Goal: Information Seeking & Learning: Check status

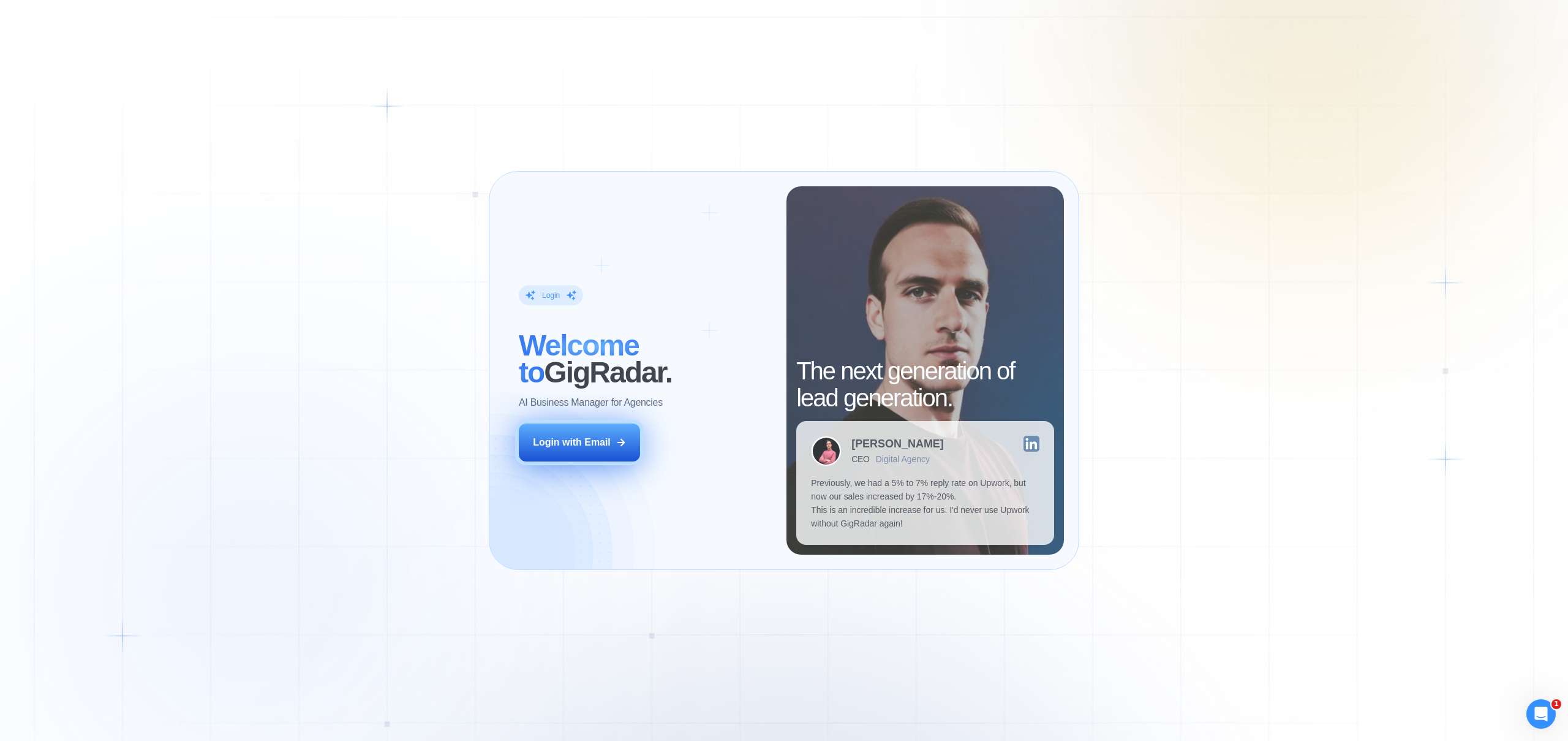
click at [590, 433] on button "Login with Email" at bounding box center [579, 443] width 121 height 38
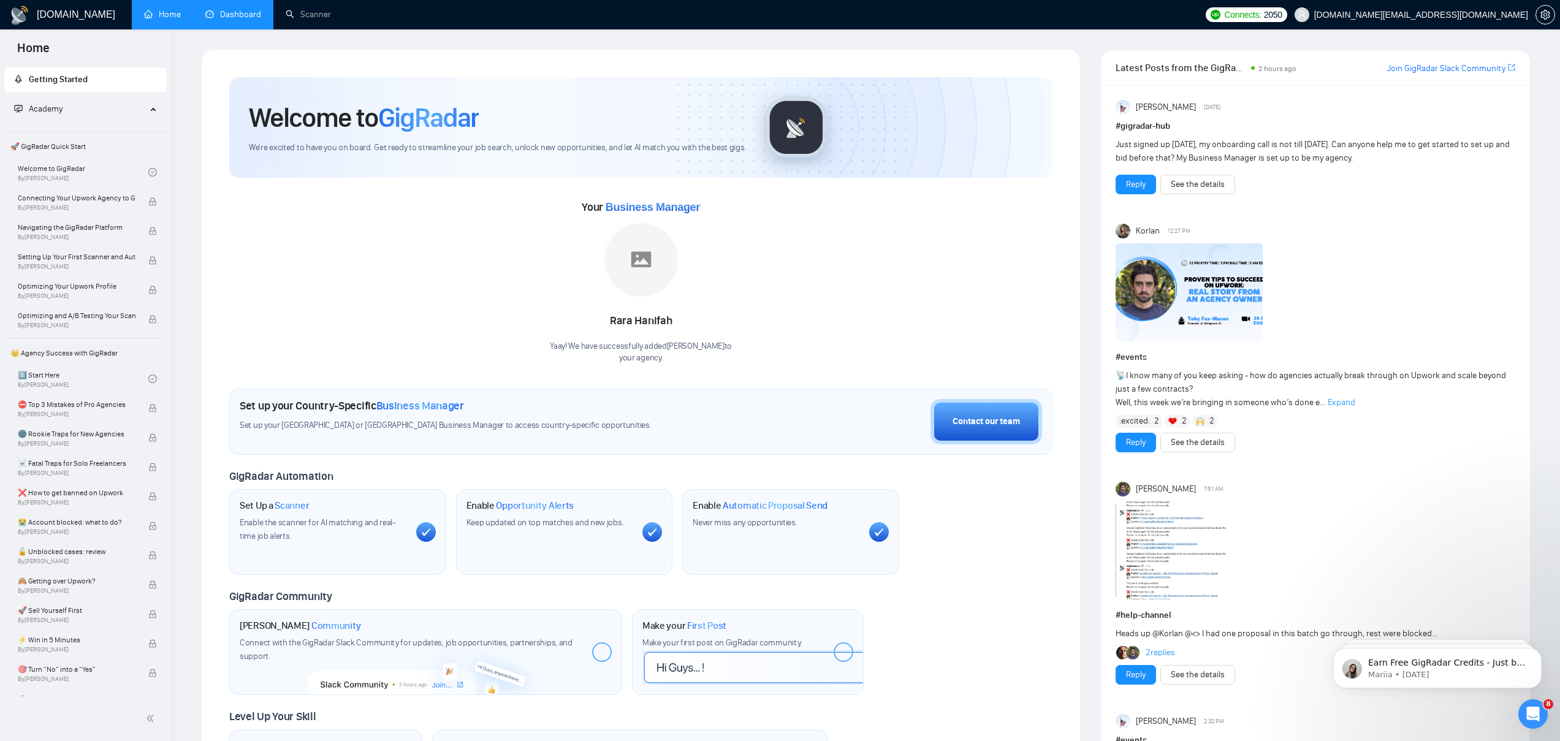
click at [242, 15] on link "Dashboard" at bounding box center [233, 14] width 56 height 10
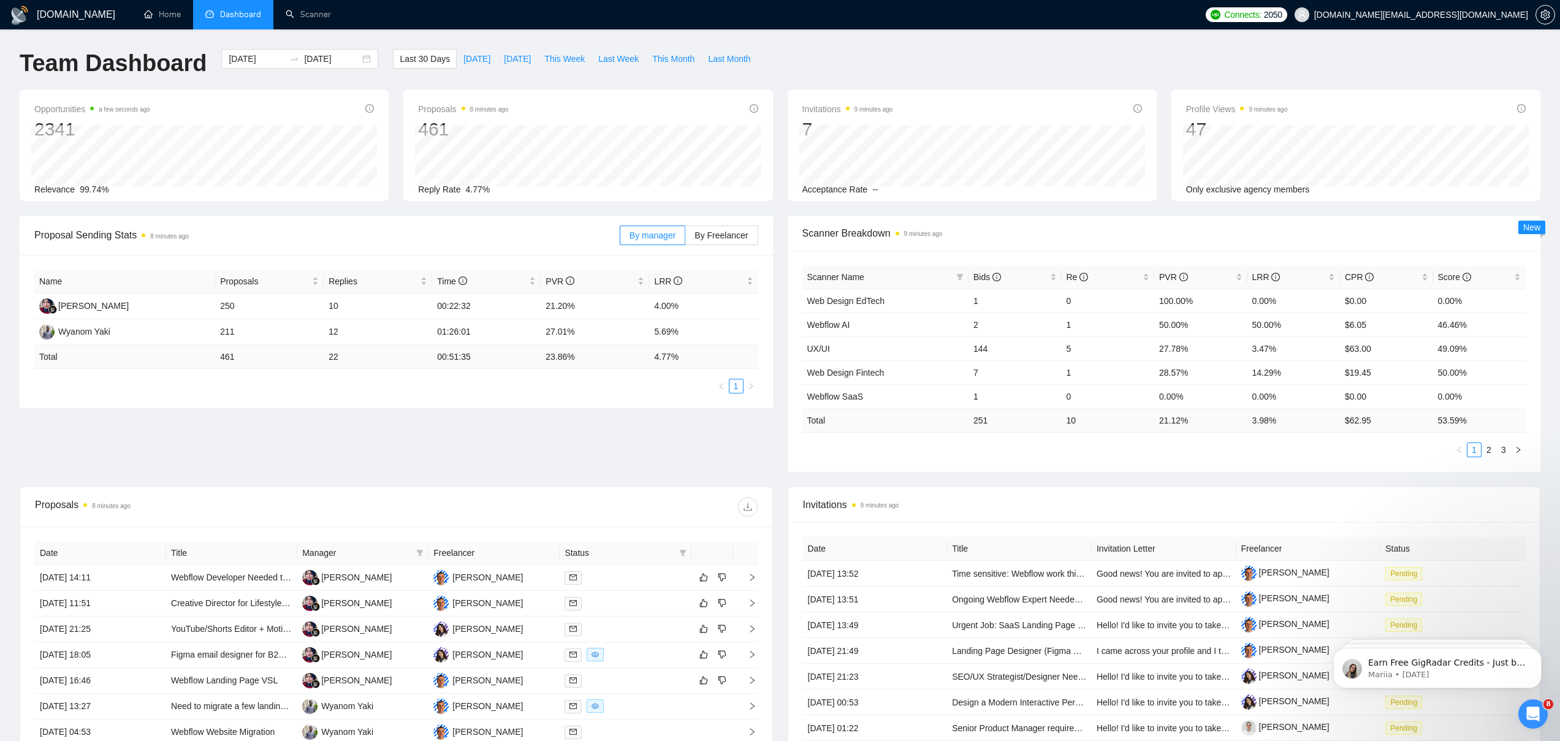
scroll to position [231, 0]
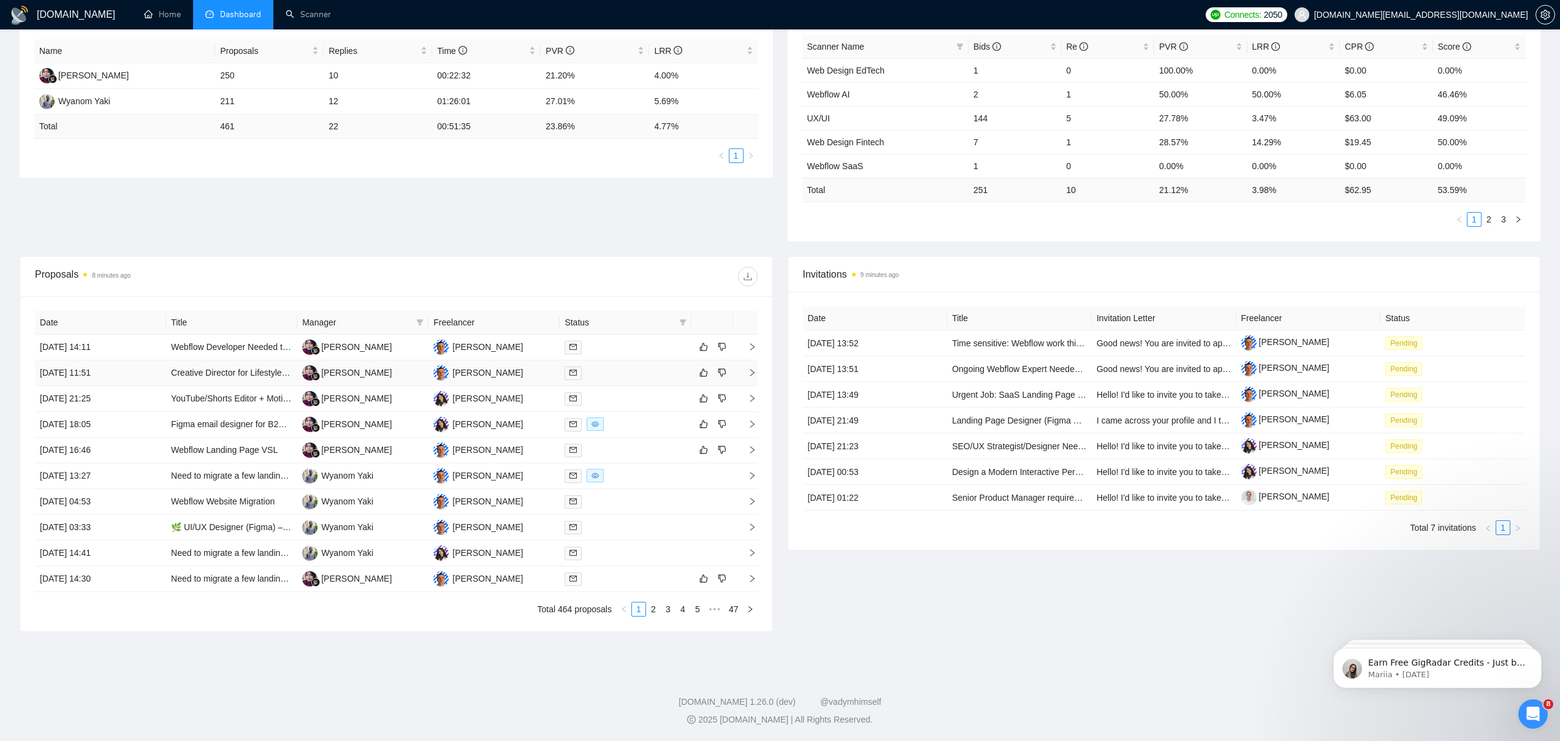
click at [205, 370] on td "Creative Director for Lifestyle & Review Publications" at bounding box center [231, 373] width 131 height 26
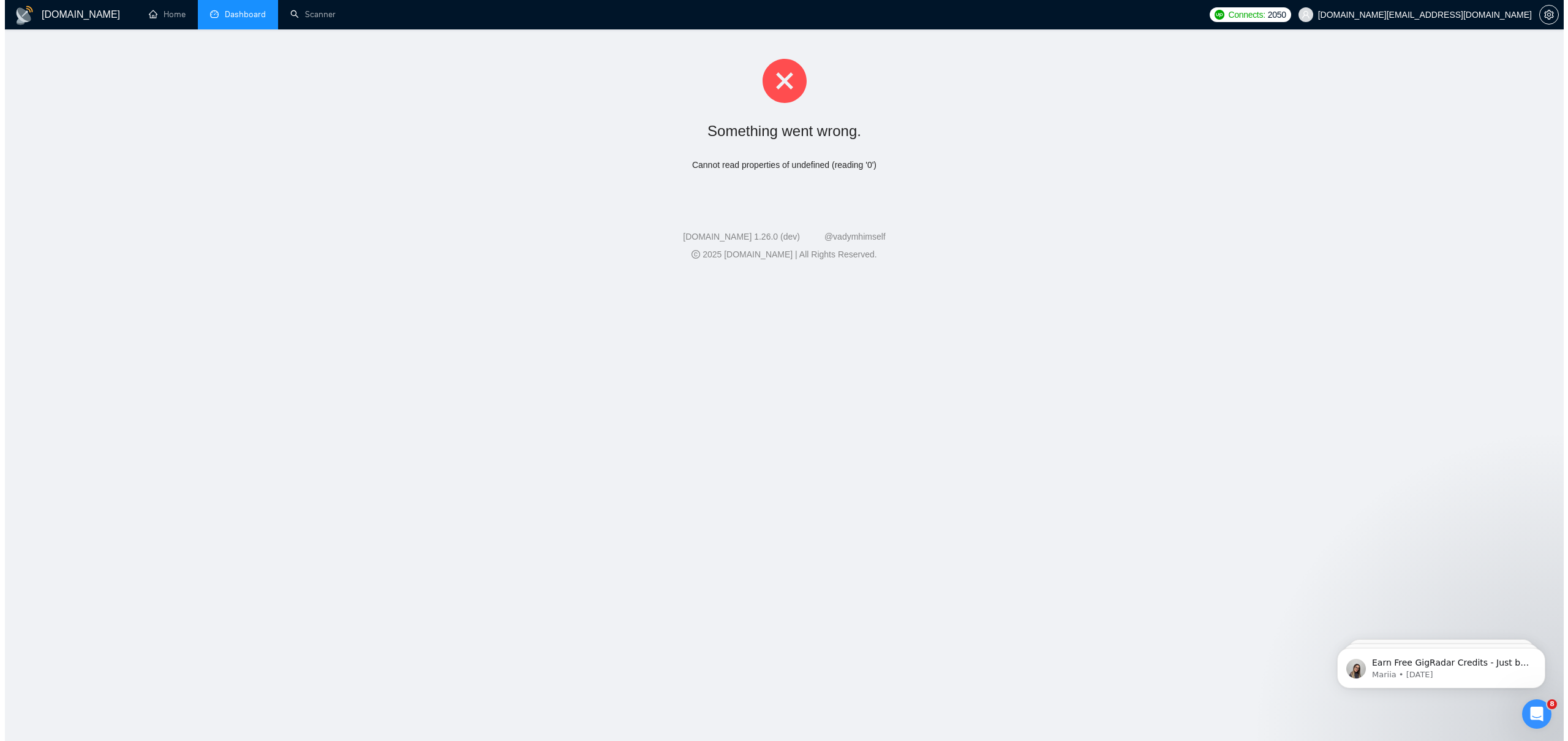
scroll to position [0, 0]
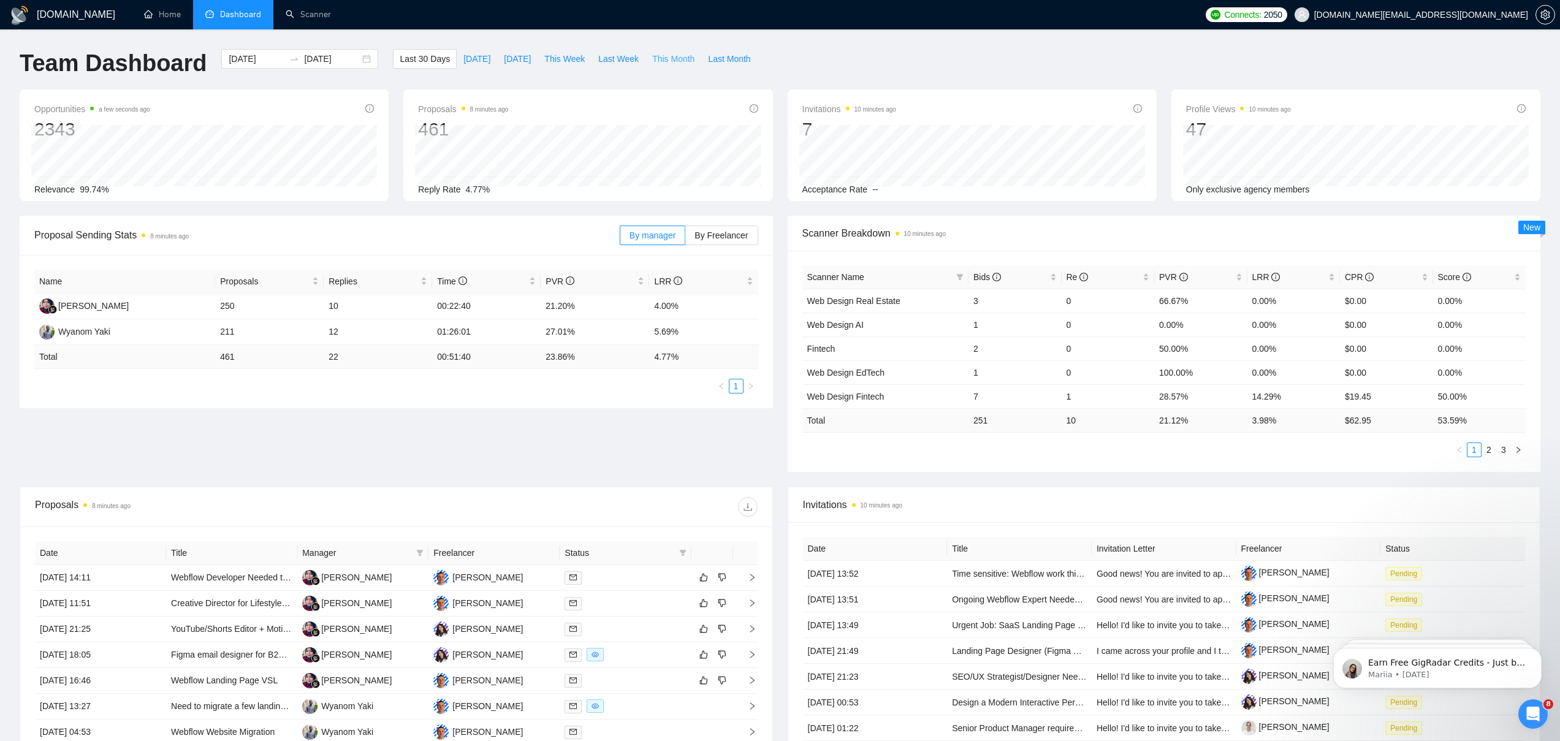
click at [679, 56] on span "This Month" at bounding box center [673, 58] width 42 height 13
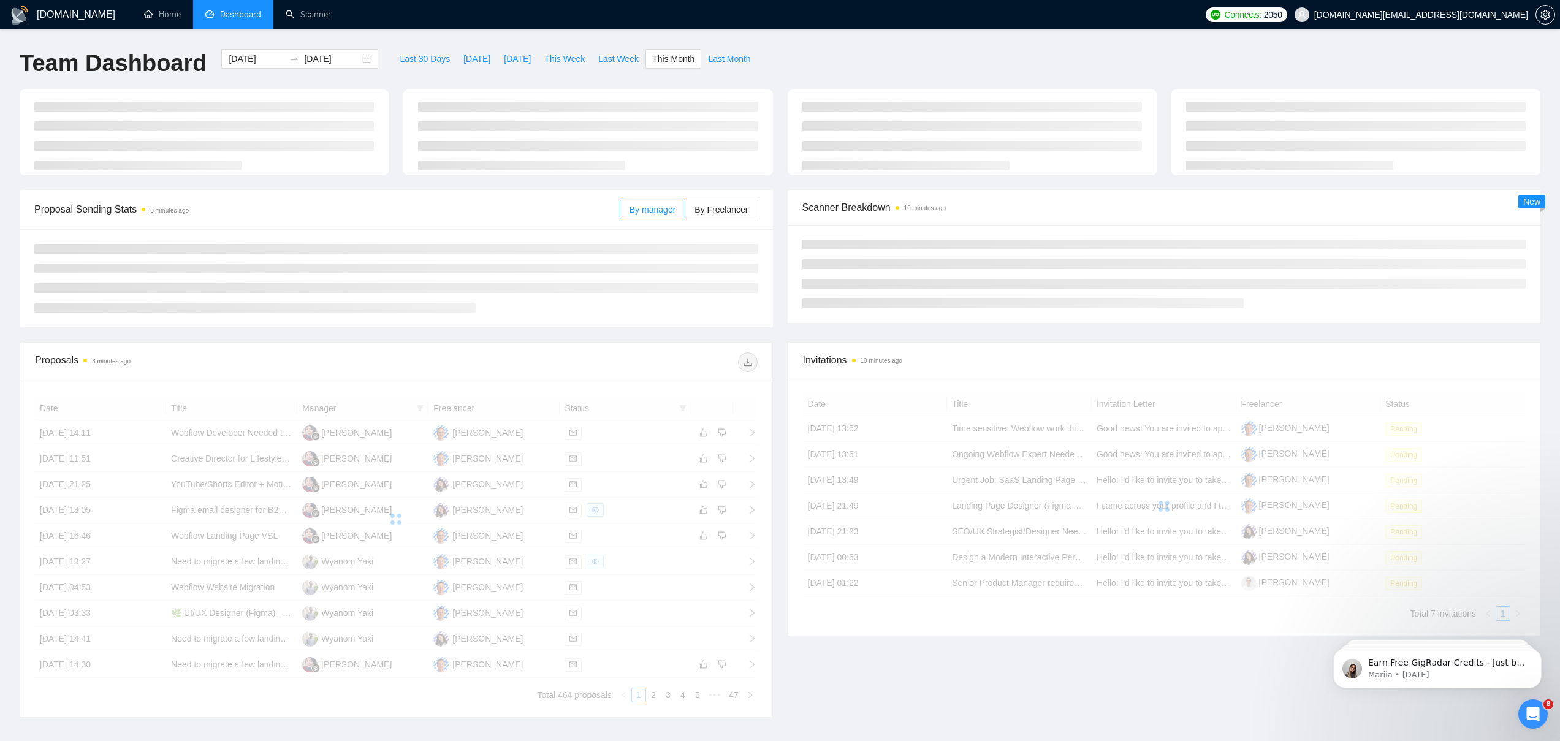
type input "[DATE]"
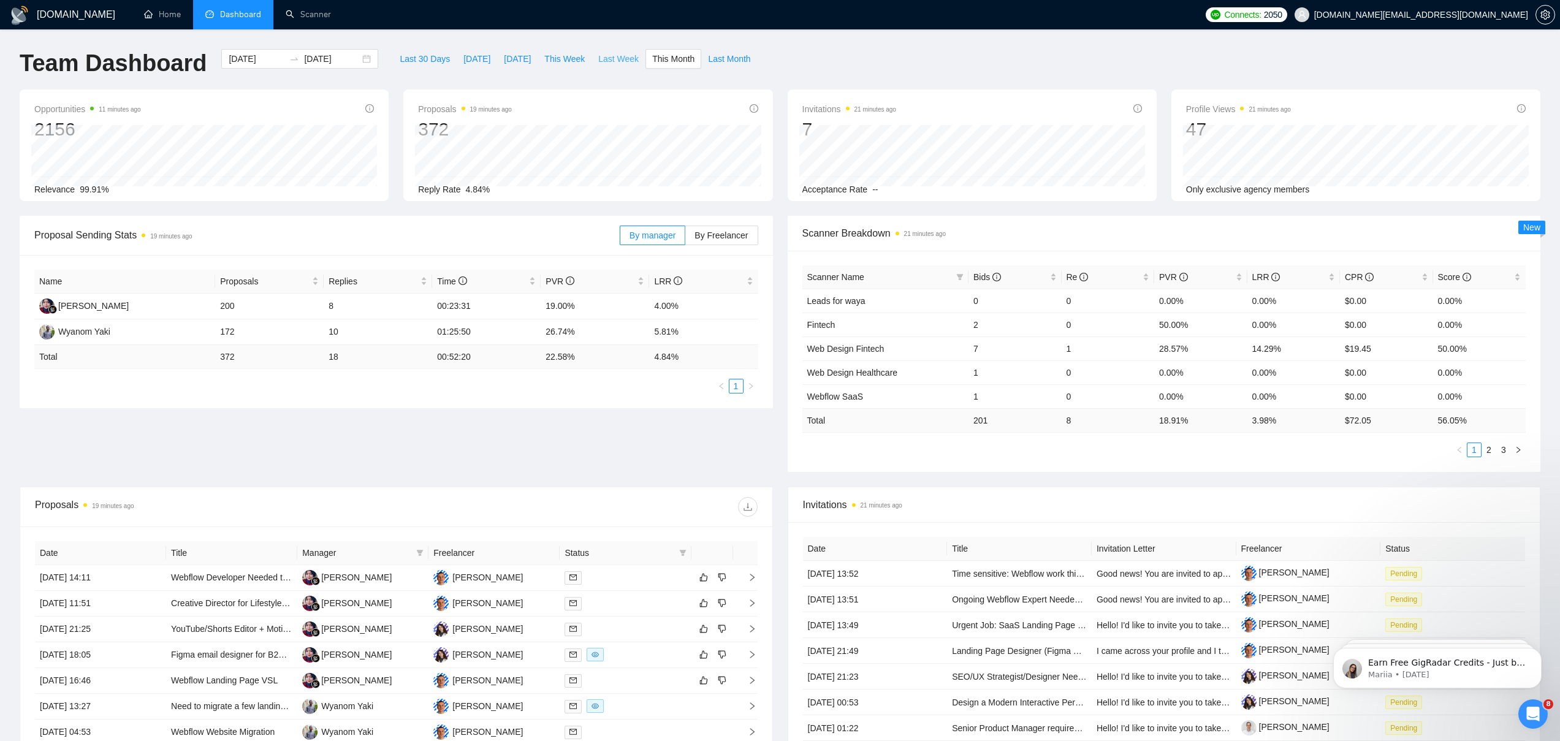
click at [616, 55] on span "Last Week" at bounding box center [618, 58] width 40 height 13
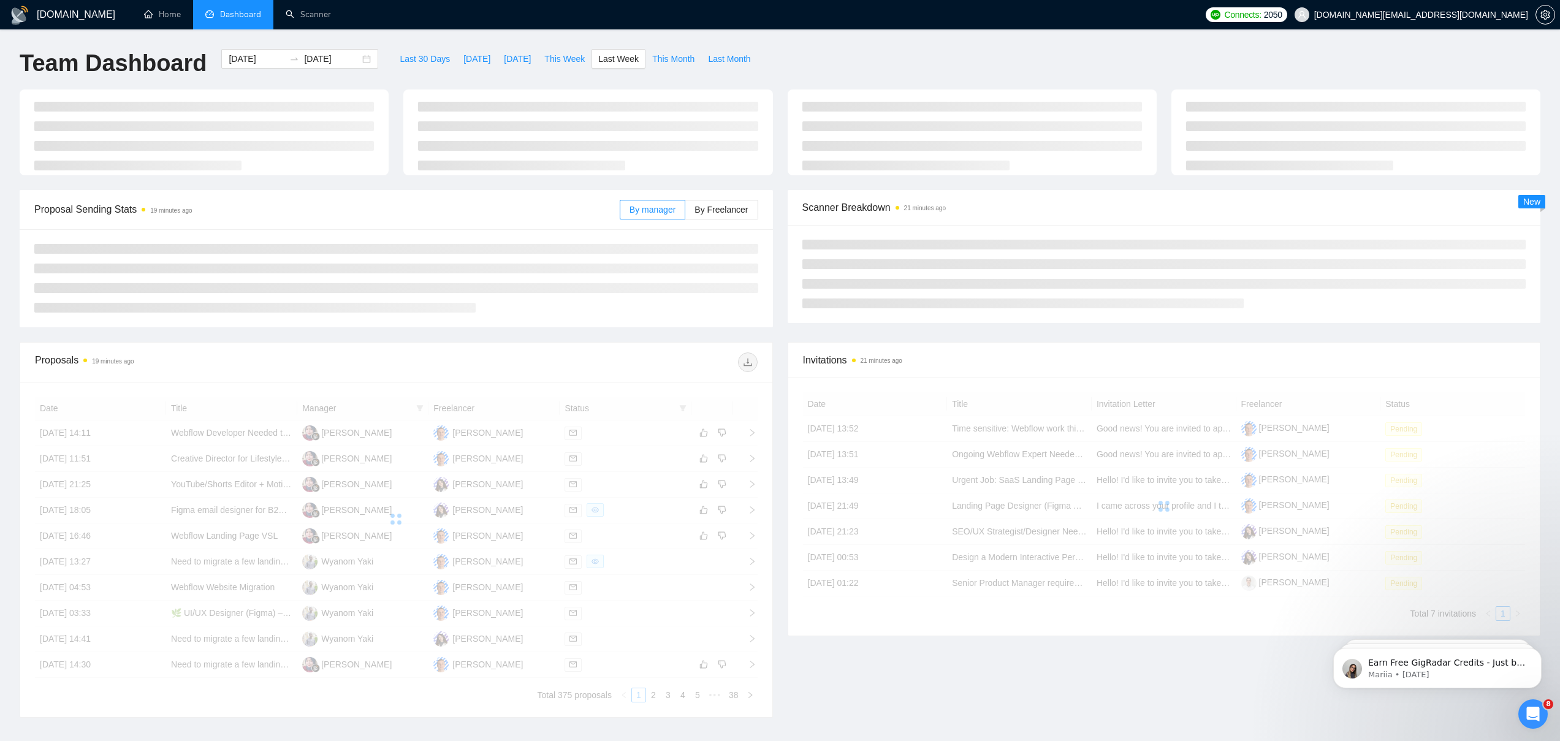
type input "[DATE]"
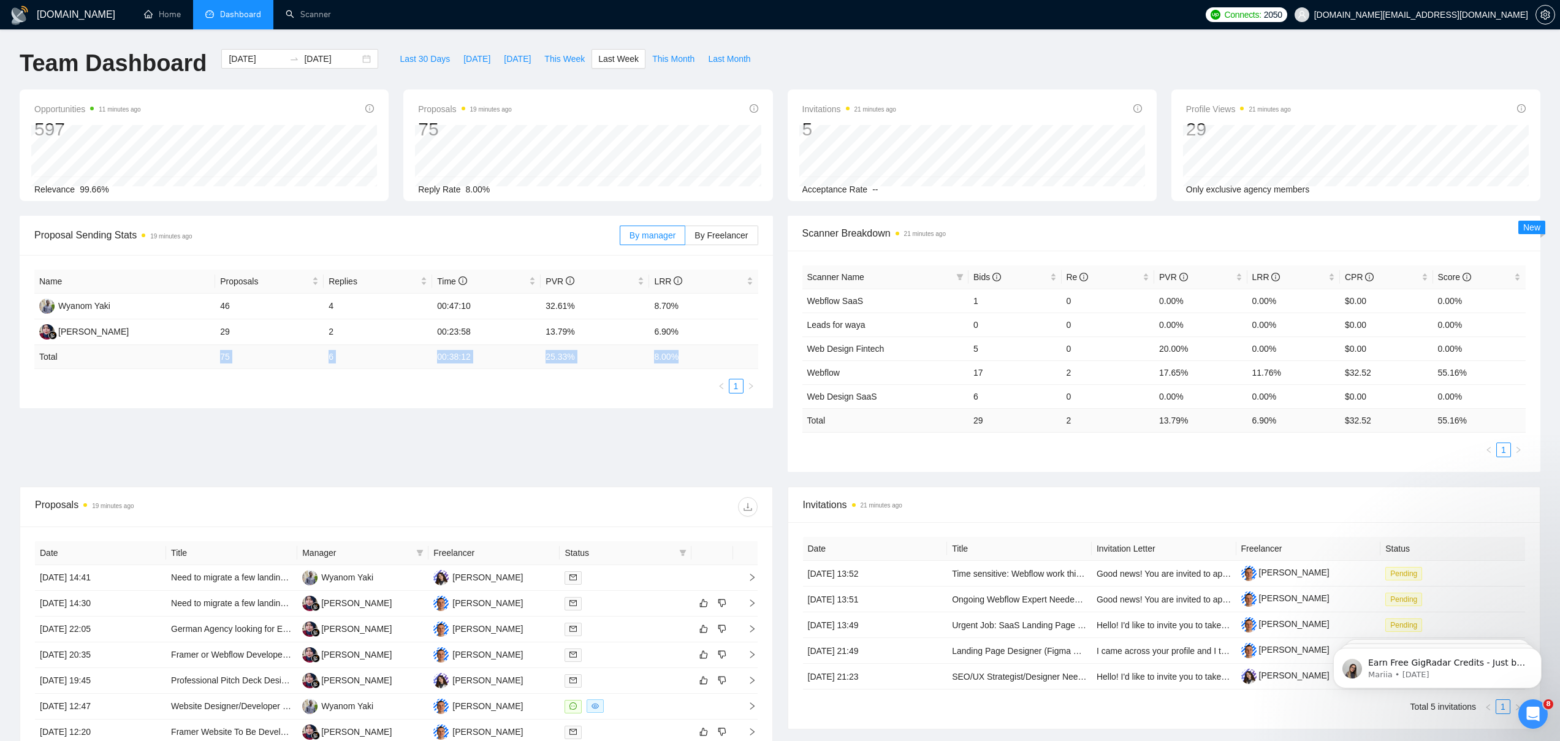
drag, startPoint x: 701, startPoint y: 357, endPoint x: 188, endPoint y: 353, distance: 512.5
click at [188, 353] on tr "Total 75 6 00:38:12 25.33 % 8.00 %" at bounding box center [396, 357] width 724 height 24
click at [188, 353] on td "Total" at bounding box center [124, 357] width 181 height 24
click at [330, 357] on td "6" at bounding box center [378, 357] width 109 height 24
click at [331, 357] on td "6" at bounding box center [378, 357] width 109 height 24
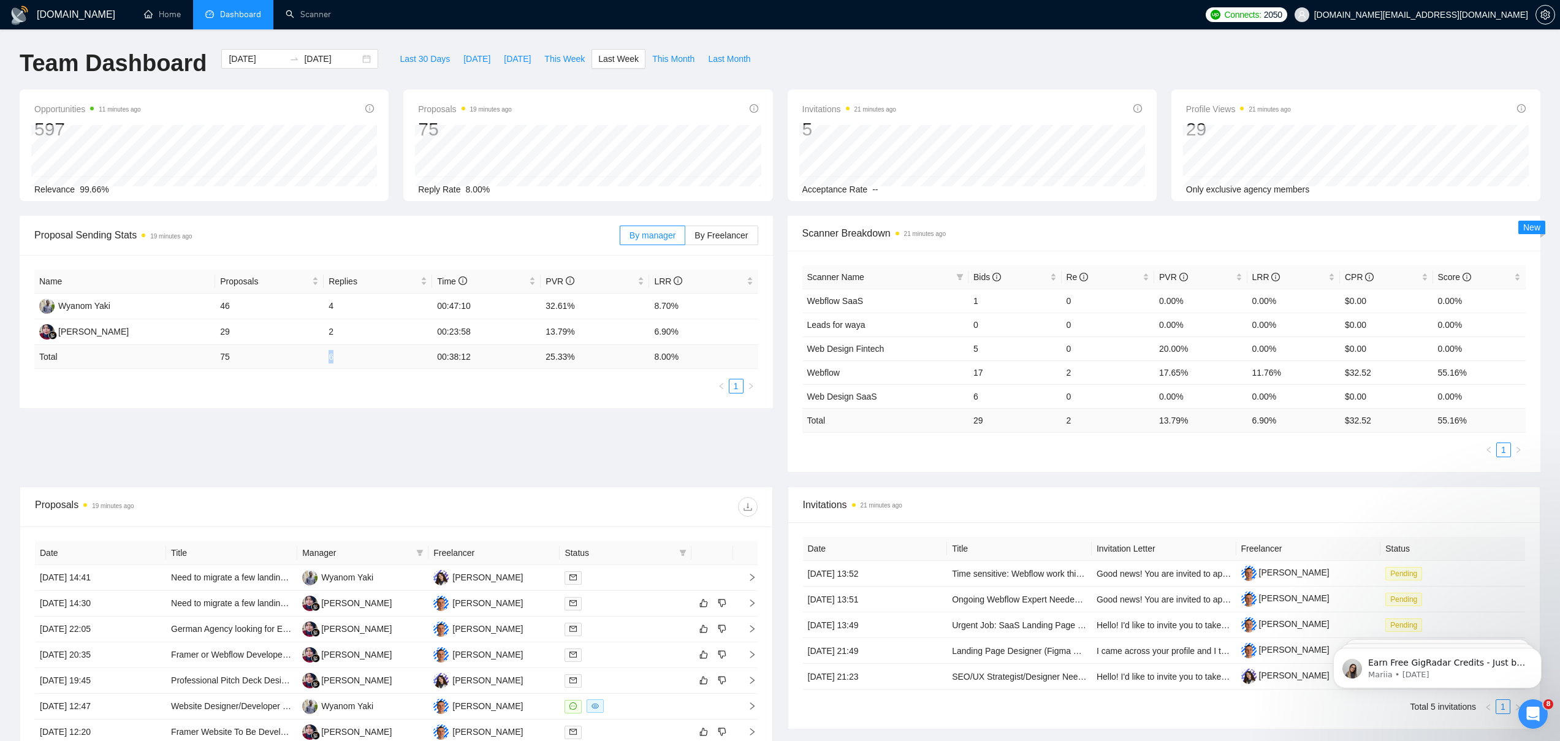
click at [331, 357] on td "6" at bounding box center [378, 357] width 109 height 24
click at [326, 463] on div "Proposal Sending Stats 19 minutes ago By manager By Freelancer Name Proposals R…" at bounding box center [780, 351] width 1536 height 271
click at [559, 54] on span "This Week" at bounding box center [564, 58] width 40 height 13
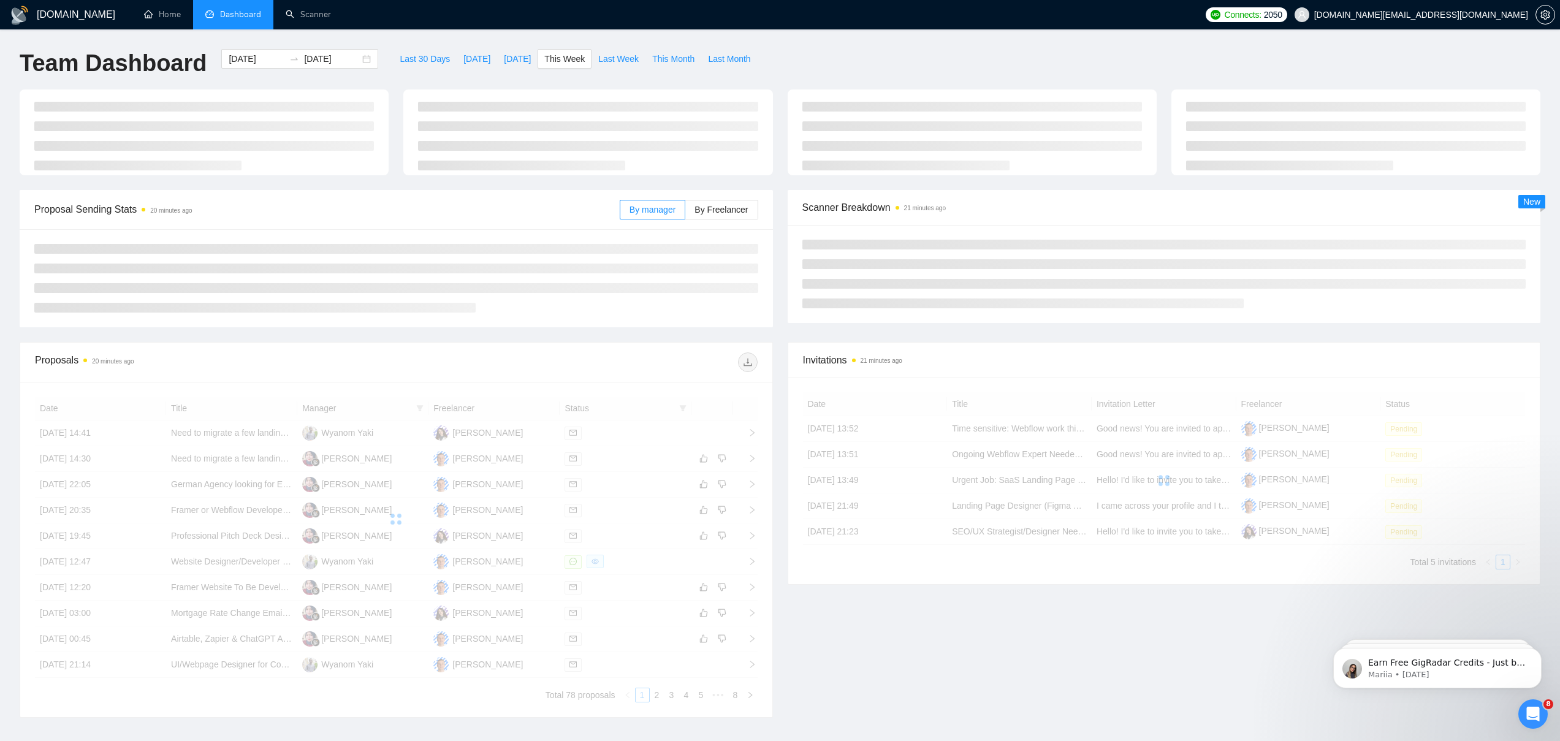
type input "[DATE]"
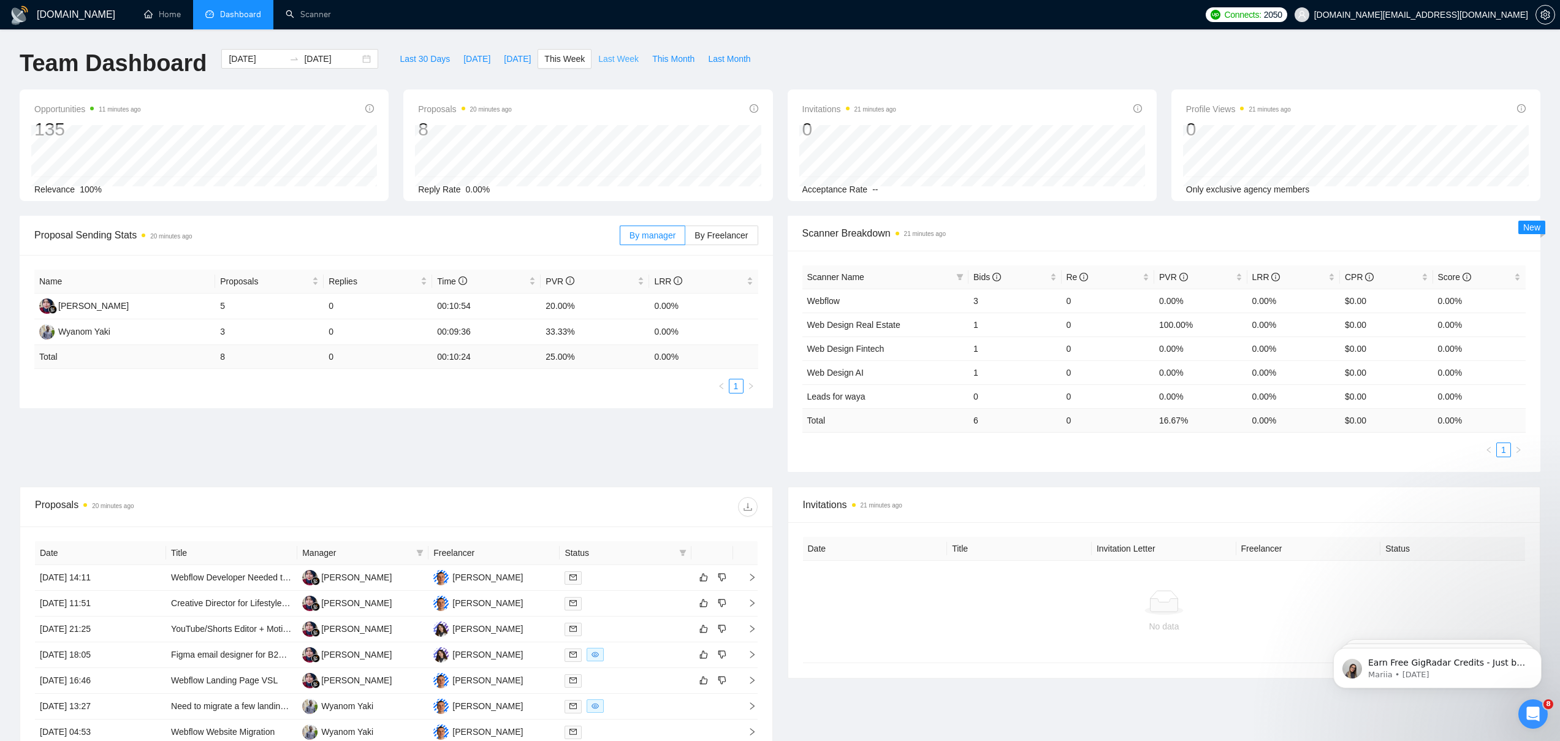
click at [611, 53] on span "Last Week" at bounding box center [618, 58] width 40 height 13
type input "[DATE]"
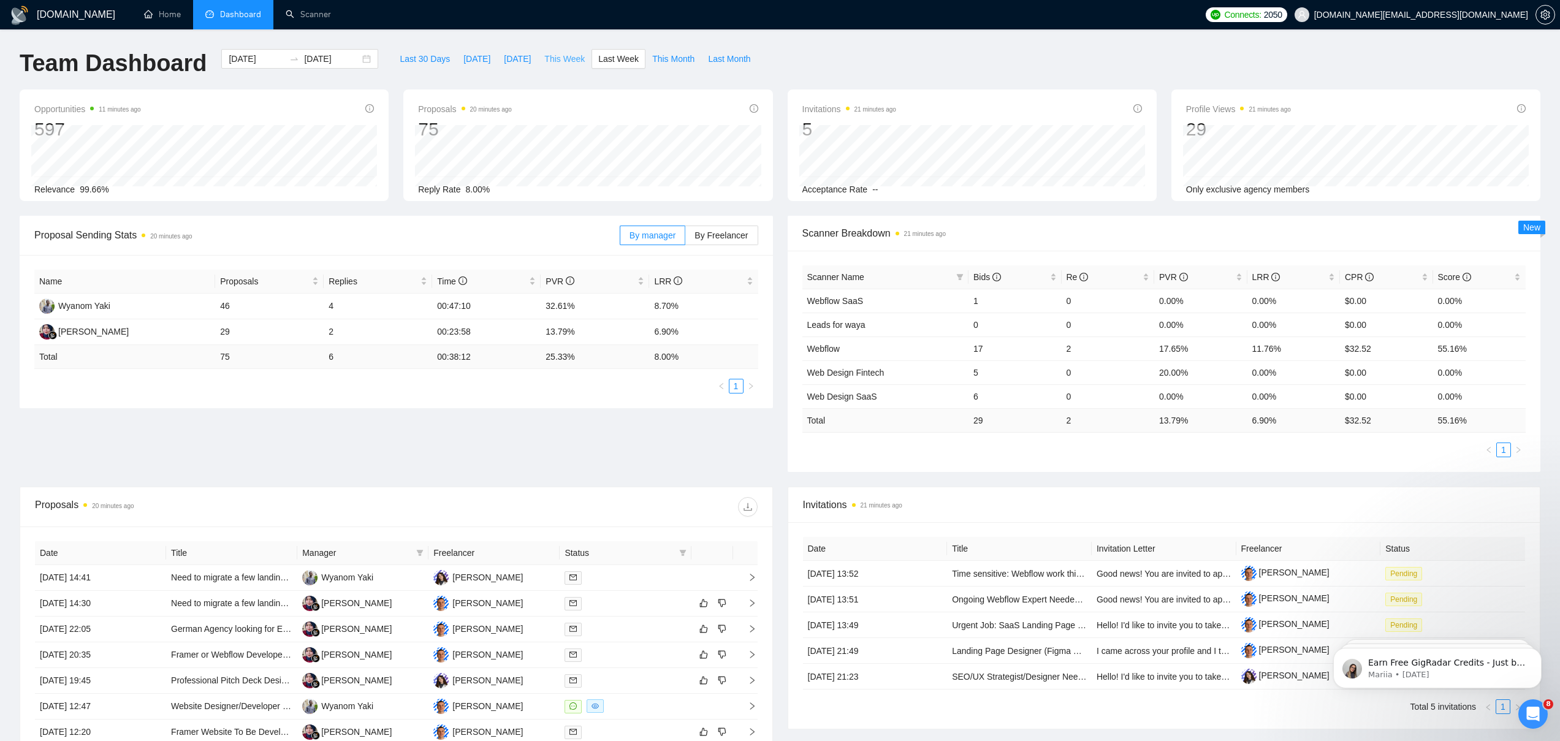
click at [570, 61] on span "This Week" at bounding box center [564, 58] width 40 height 13
type input "[DATE]"
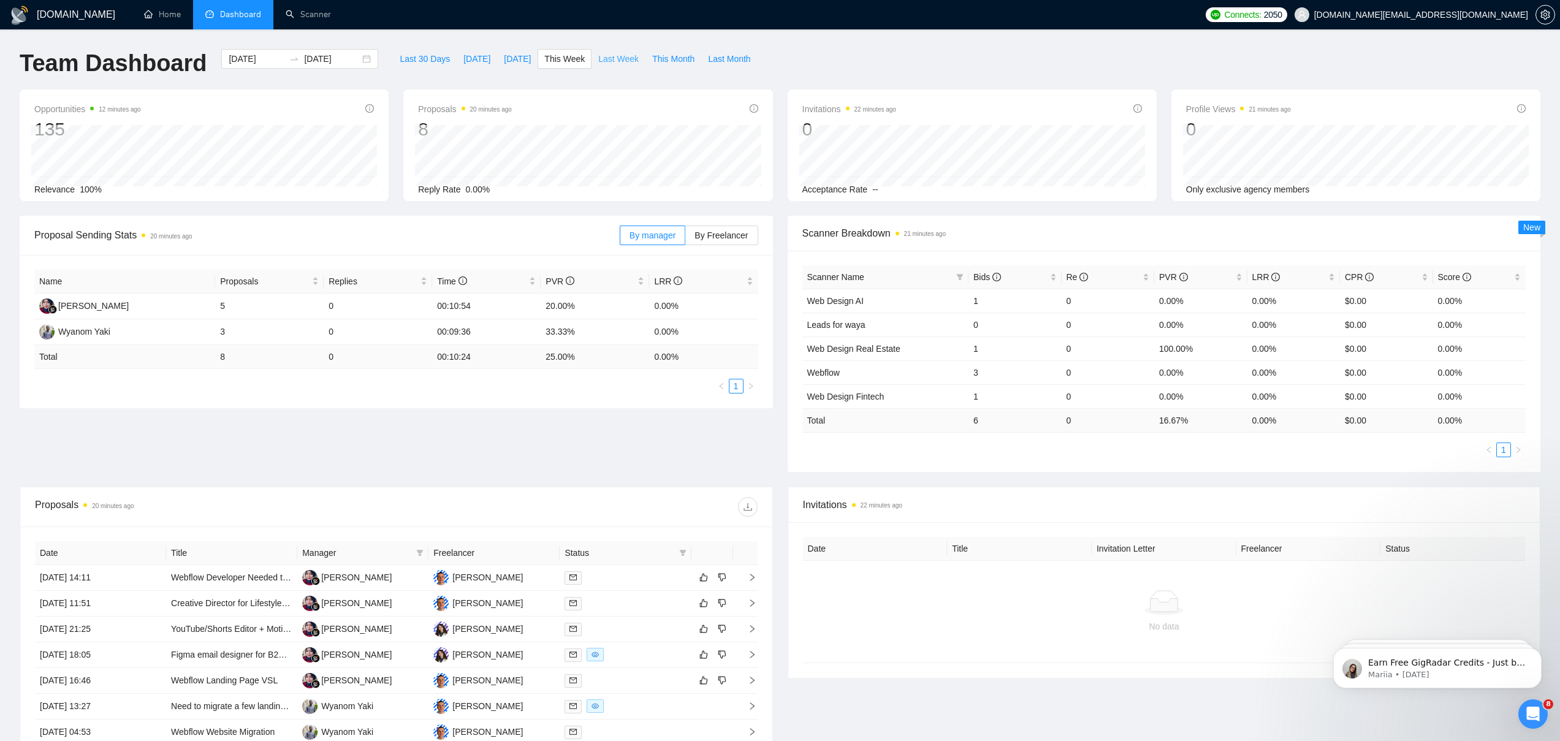
click at [619, 55] on span "Last Week" at bounding box center [618, 58] width 40 height 13
type input "[DATE]"
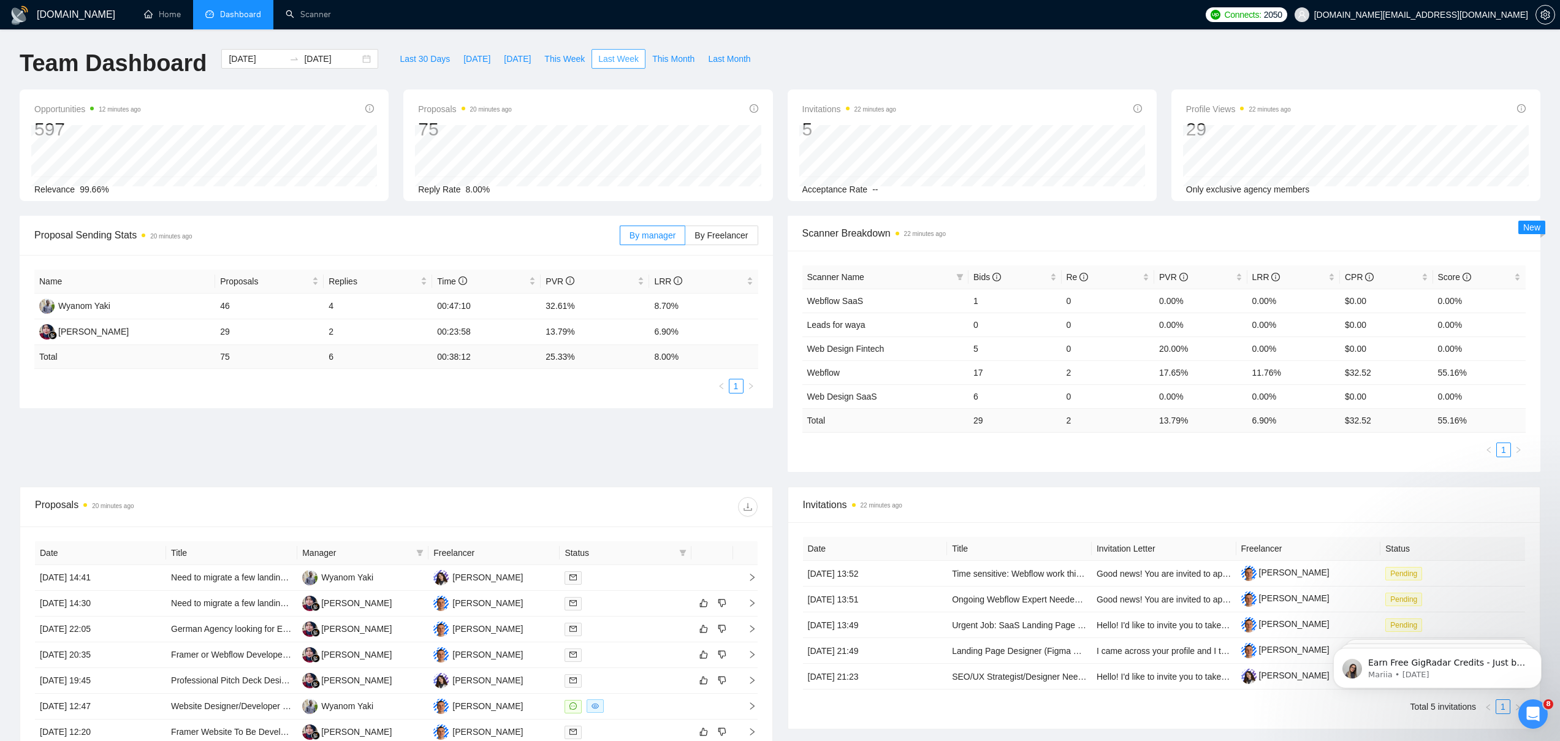
click at [619, 55] on span "Last Week" at bounding box center [618, 58] width 40 height 13
click at [566, 58] on span "This Week" at bounding box center [564, 58] width 40 height 13
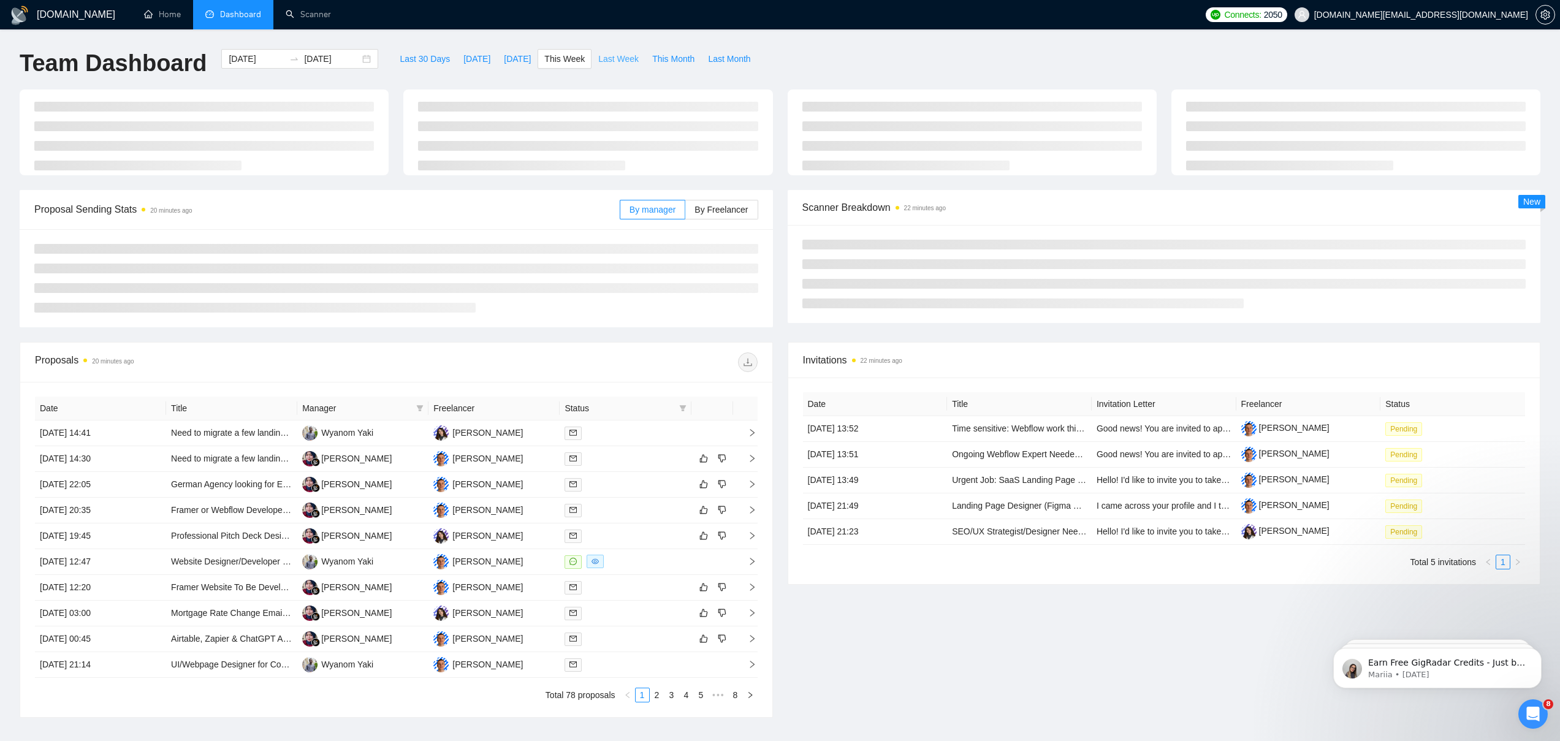
type input "[DATE]"
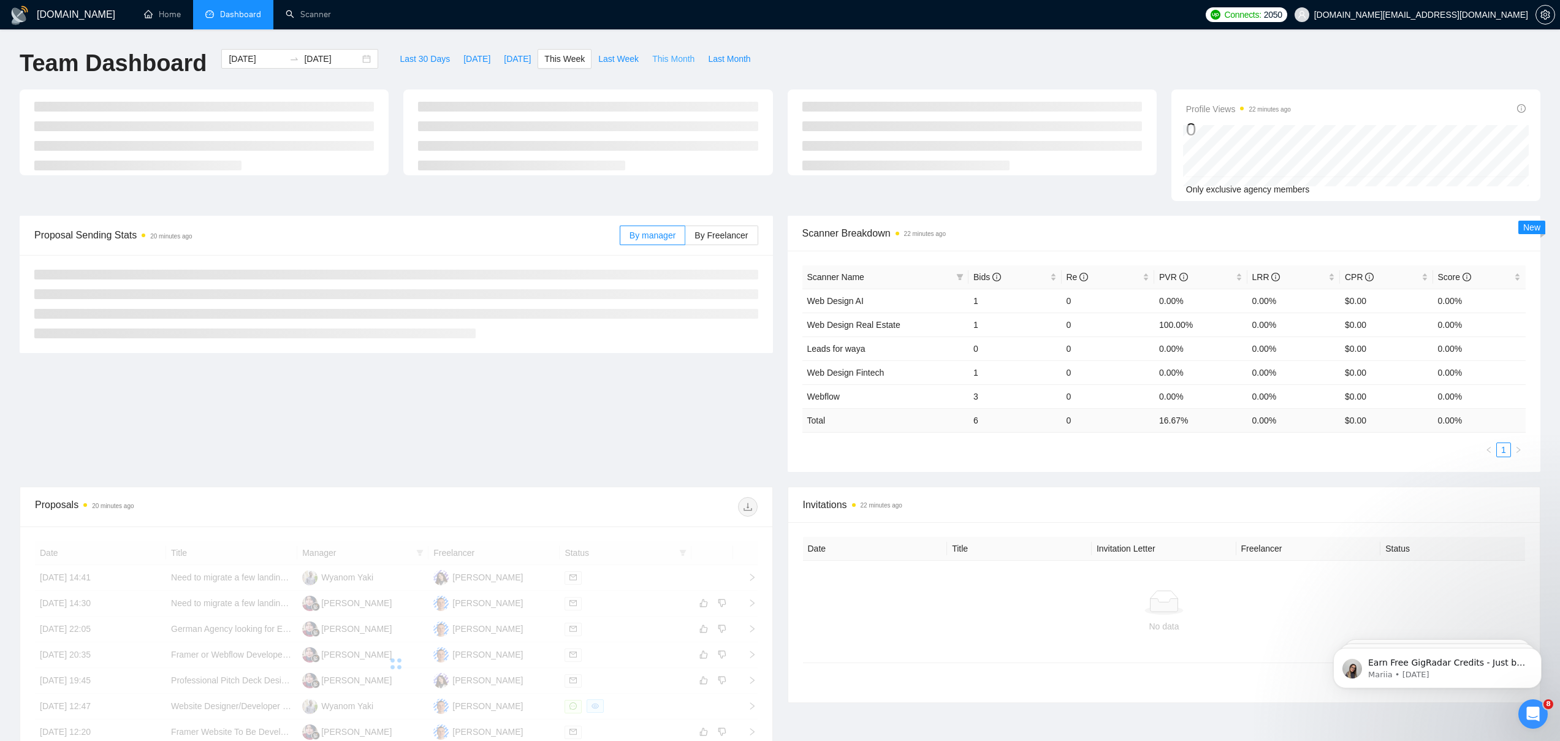
click at [682, 56] on span "This Month" at bounding box center [673, 58] width 42 height 13
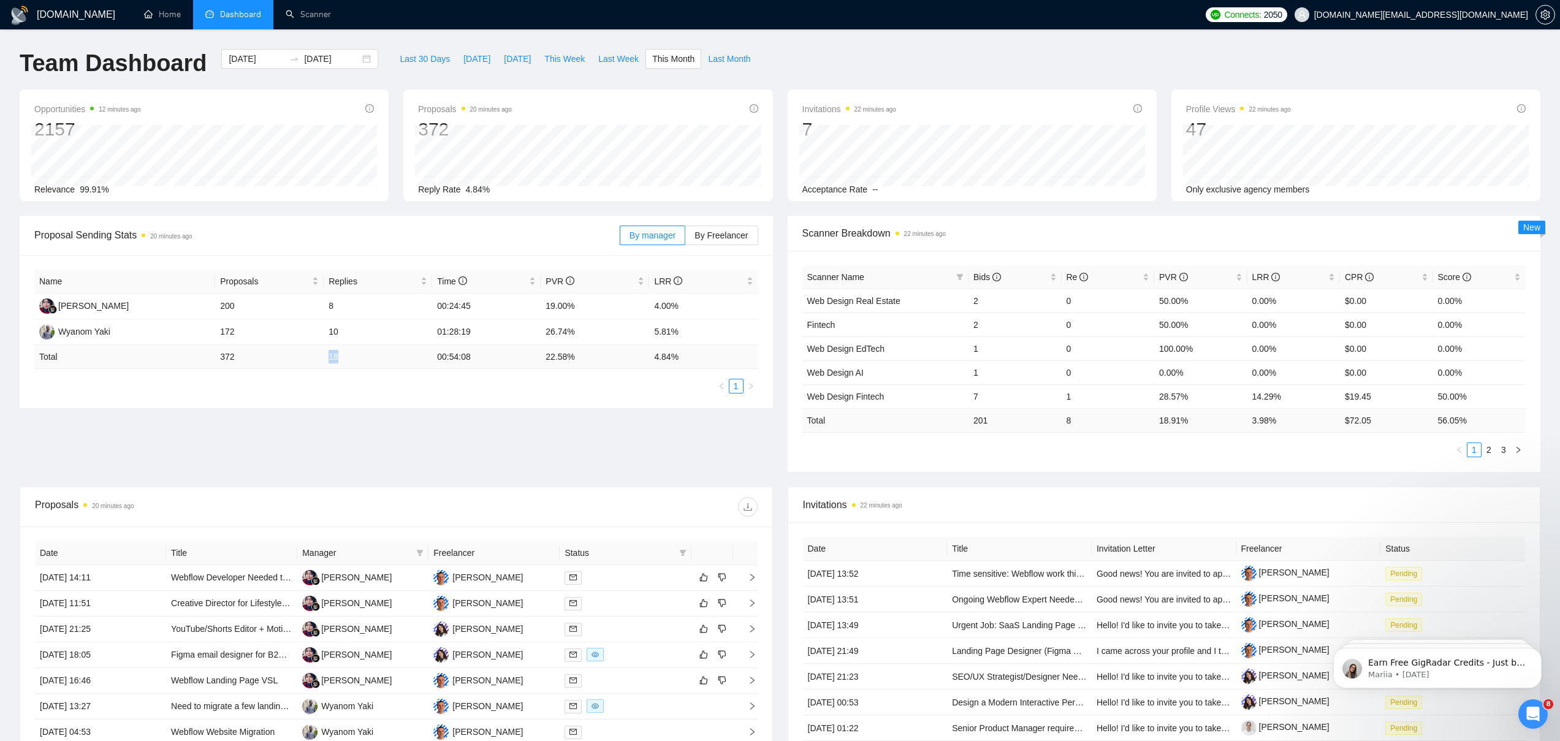
drag, startPoint x: 327, startPoint y: 357, endPoint x: 350, endPoint y: 359, distance: 22.8
click at [350, 359] on td "18" at bounding box center [378, 357] width 109 height 24
click at [346, 351] on td "18" at bounding box center [378, 357] width 109 height 24
drag, startPoint x: 338, startPoint y: 356, endPoint x: 326, endPoint y: 353, distance: 12.8
click at [326, 353] on td "18" at bounding box center [378, 357] width 109 height 24
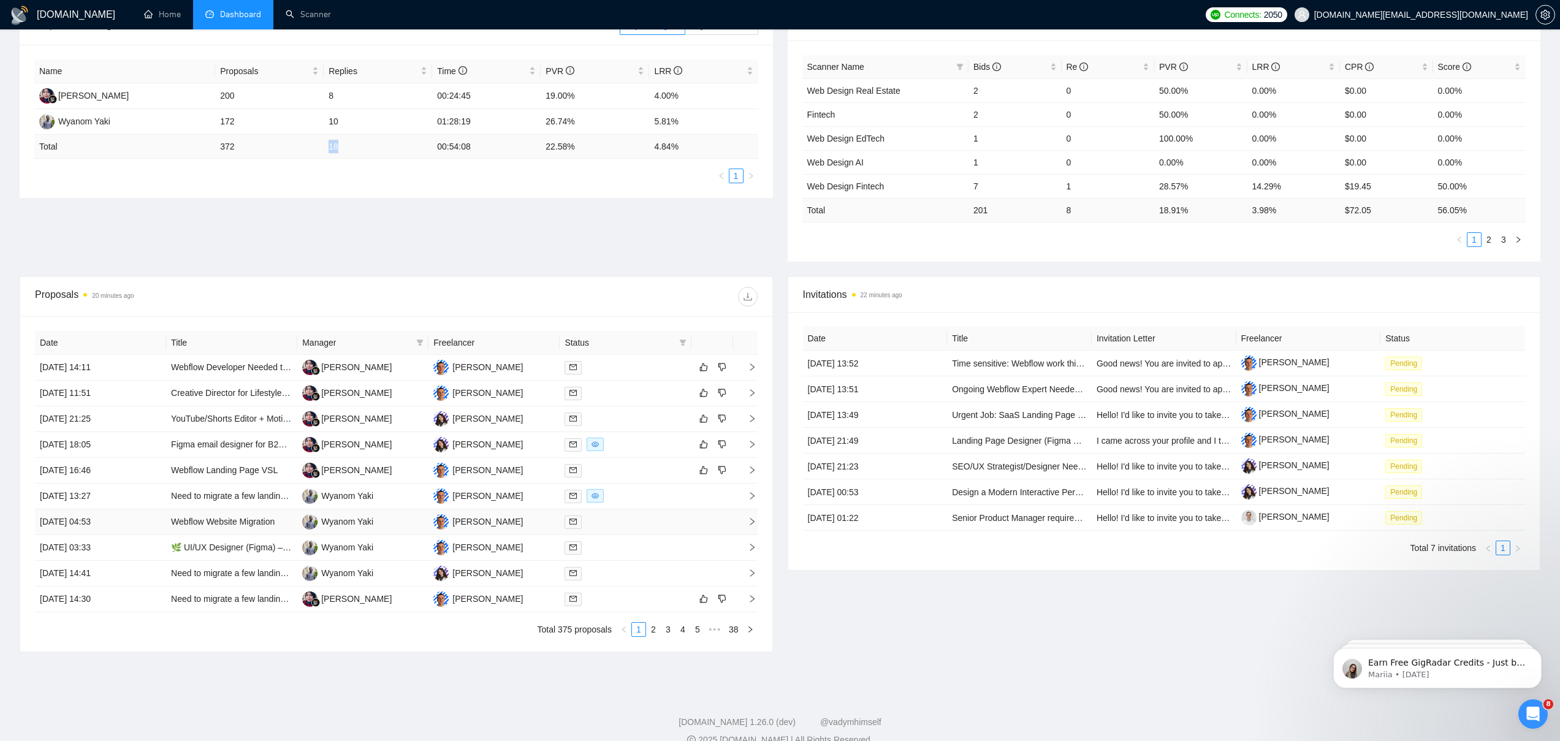
scroll to position [231, 0]
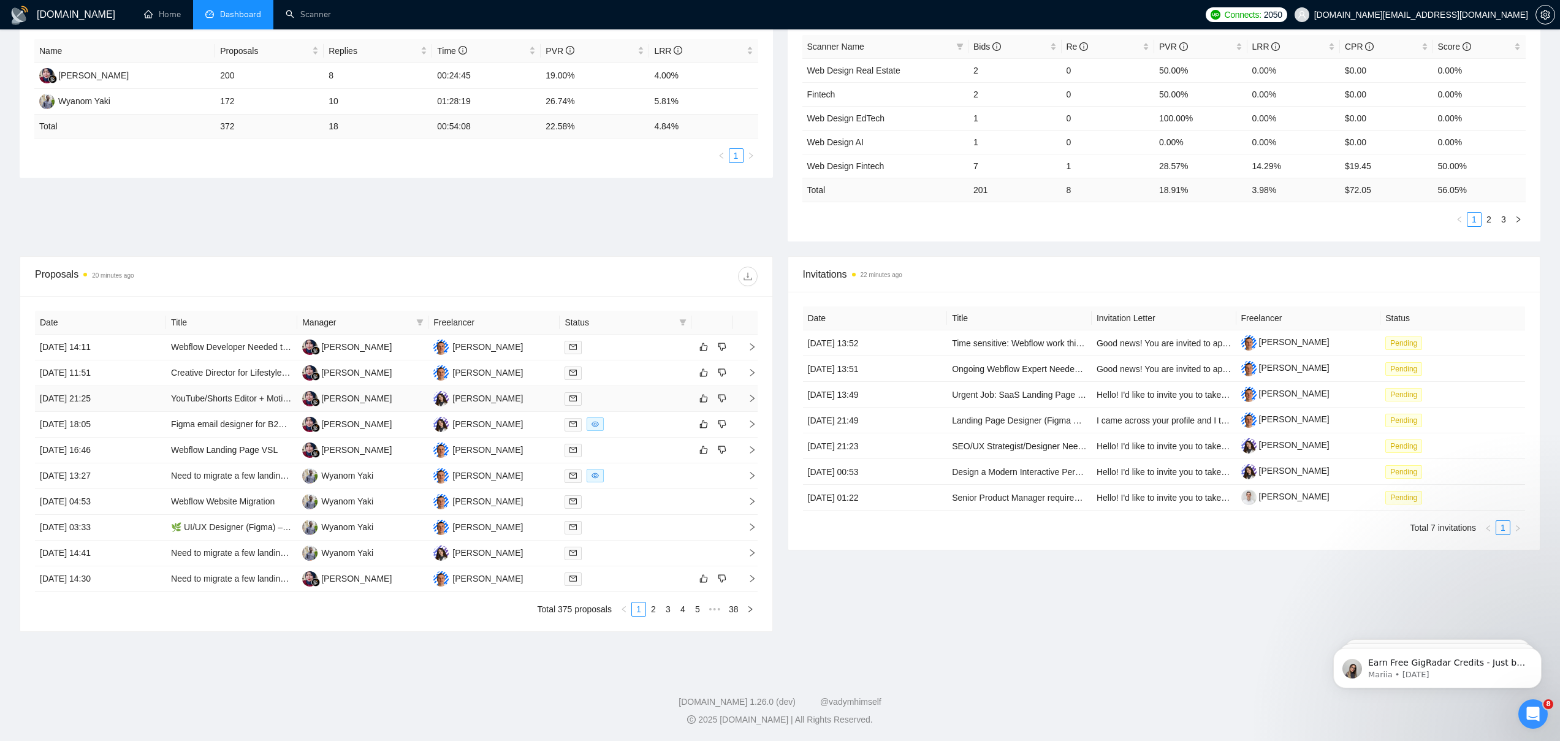
click at [159, 397] on td "[DATE] 21:25" at bounding box center [100, 399] width 131 height 26
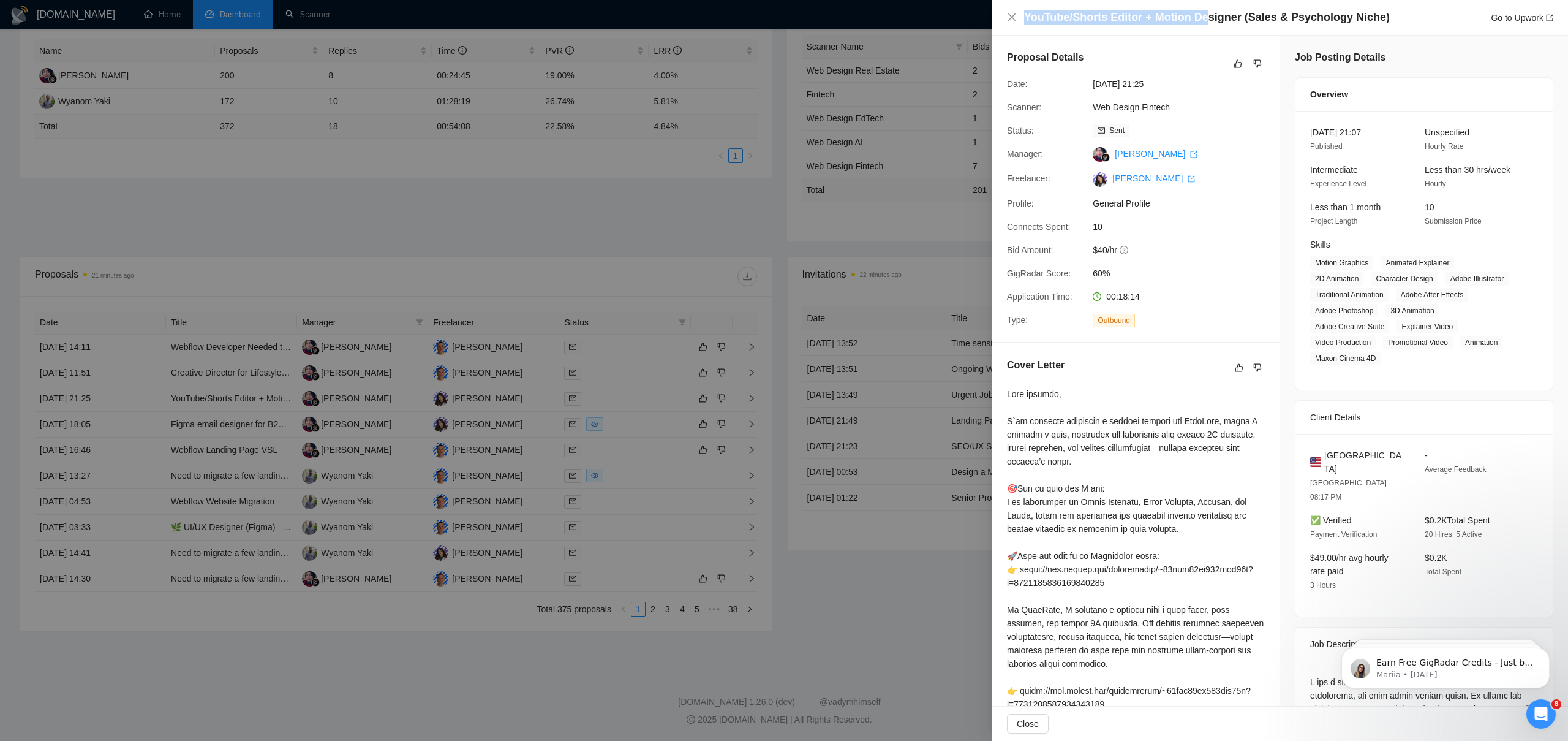
drag, startPoint x: 1025, startPoint y: 18, endPoint x: 1212, endPoint y: 18, distance: 187.0
click at [1211, 17] on h4 "YouTube/Shorts Editor + Motion Designer (Sales & Psychology Niche)" at bounding box center [1207, 17] width 366 height 15
click at [169, 414] on div at bounding box center [784, 370] width 1568 height 741
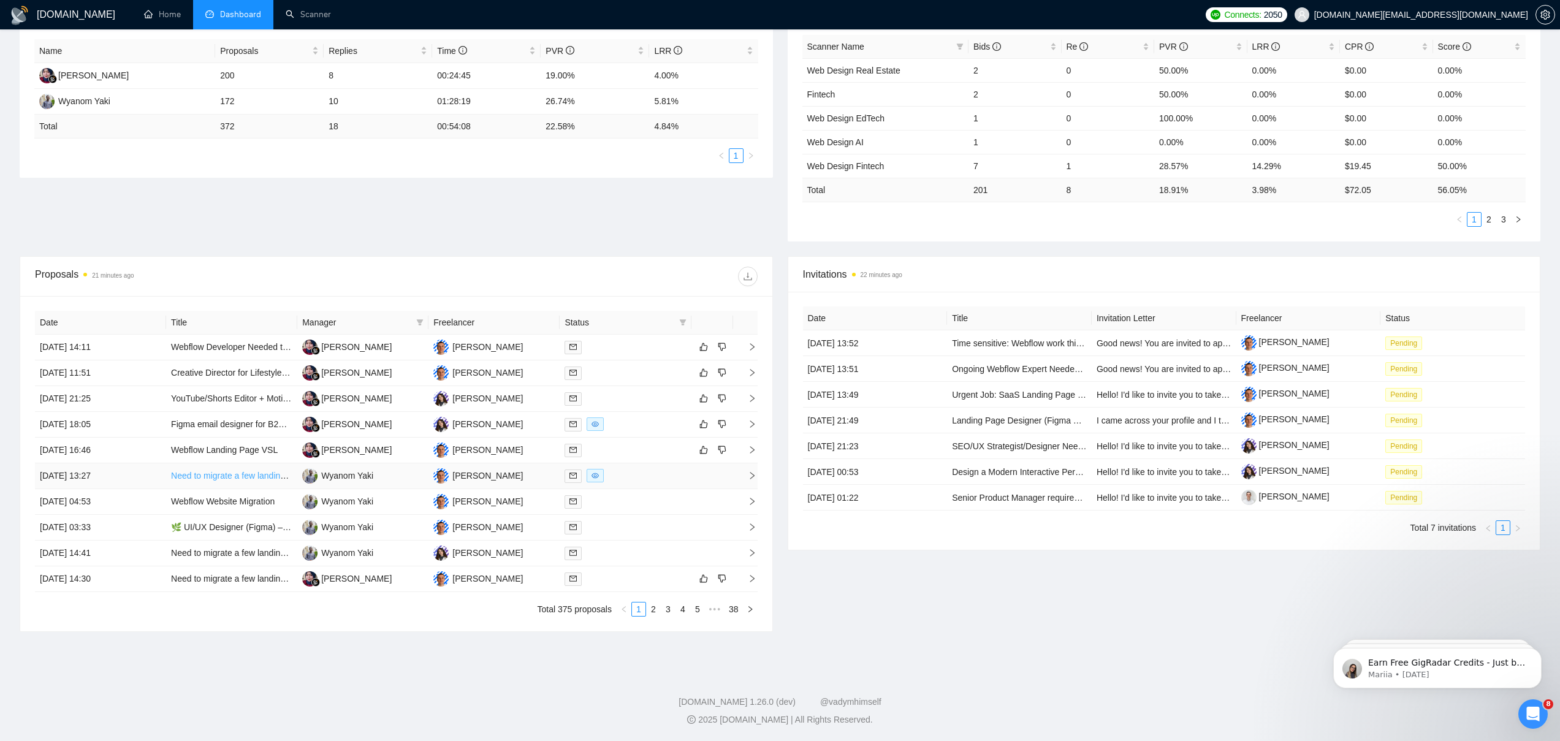
click at [223, 478] on link "Need to migrate a few landing pages to webflow" at bounding box center [262, 476] width 183 height 10
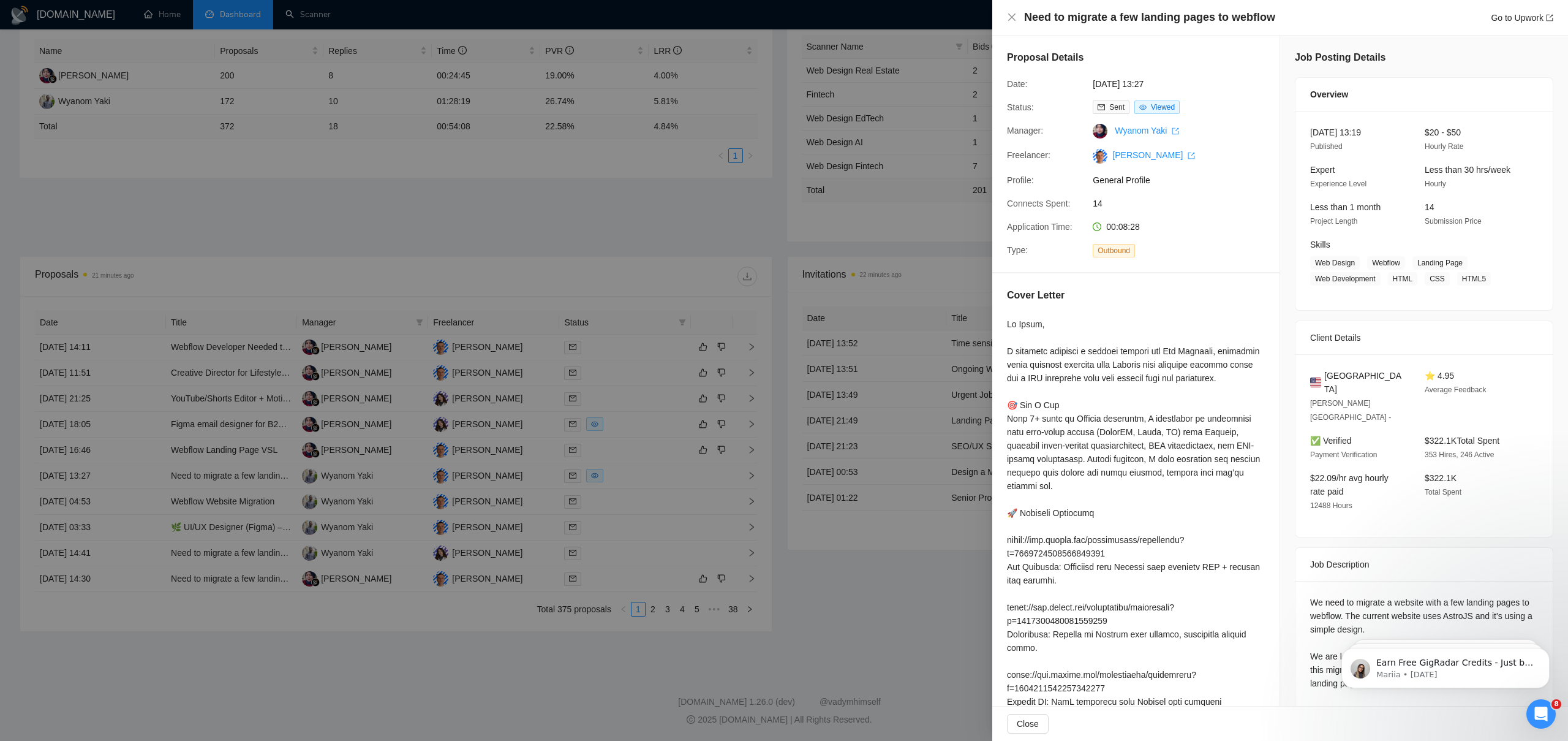
click at [792, 264] on div at bounding box center [784, 370] width 1568 height 741
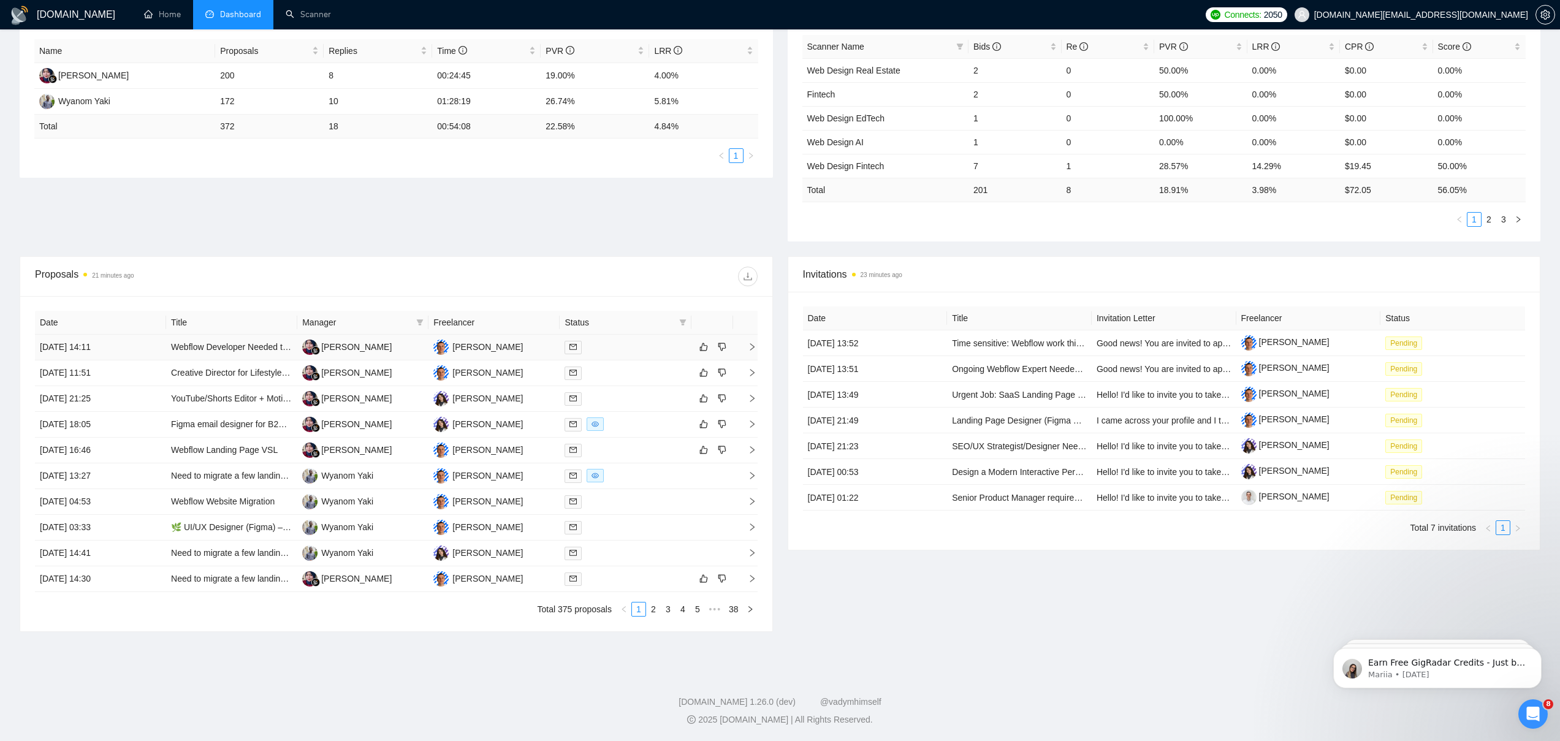
scroll to position [0, 0]
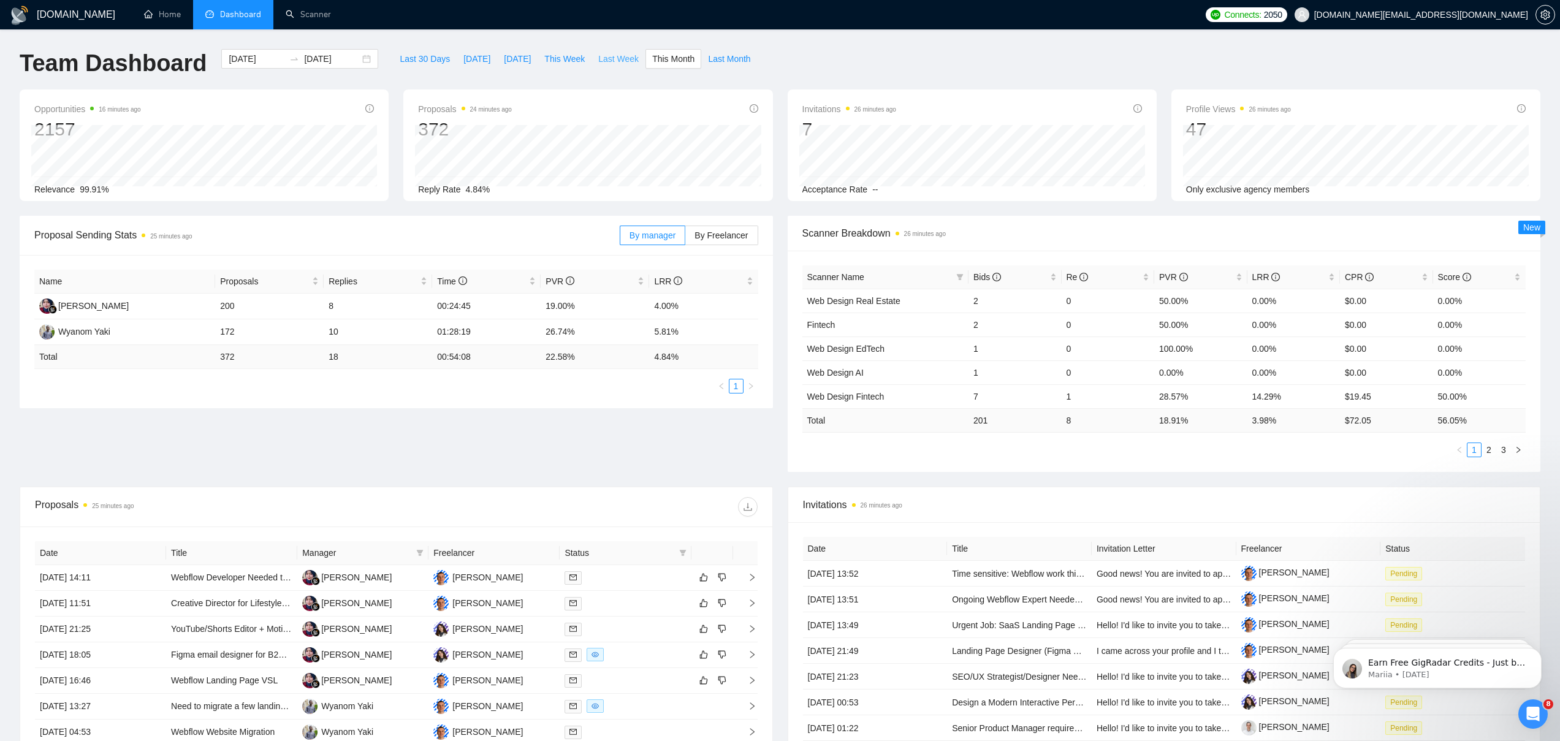
click at [600, 56] on span "Last Week" at bounding box center [618, 58] width 40 height 13
type input "[DATE]"
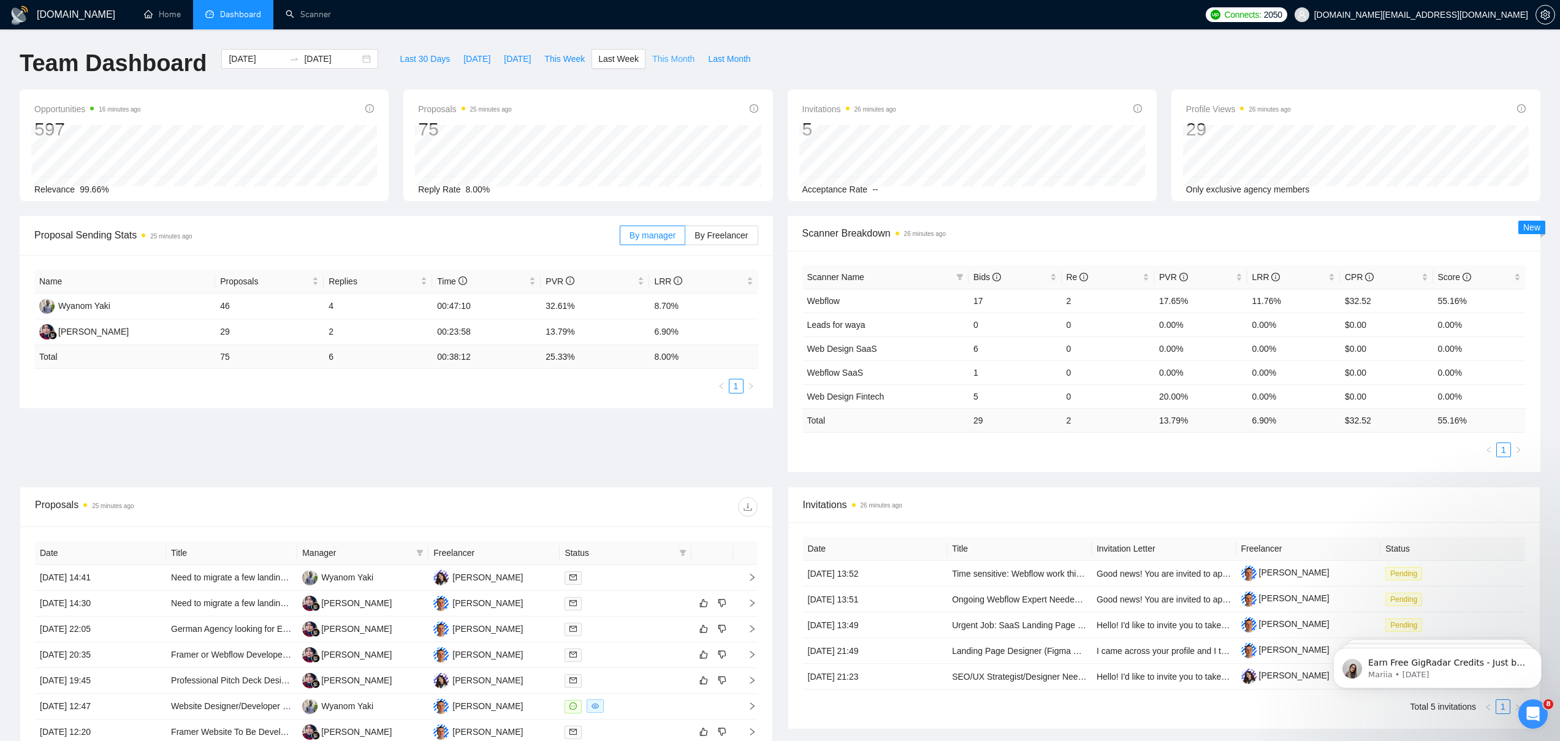
click at [674, 55] on span "This Month" at bounding box center [673, 58] width 42 height 13
type input "[DATE]"
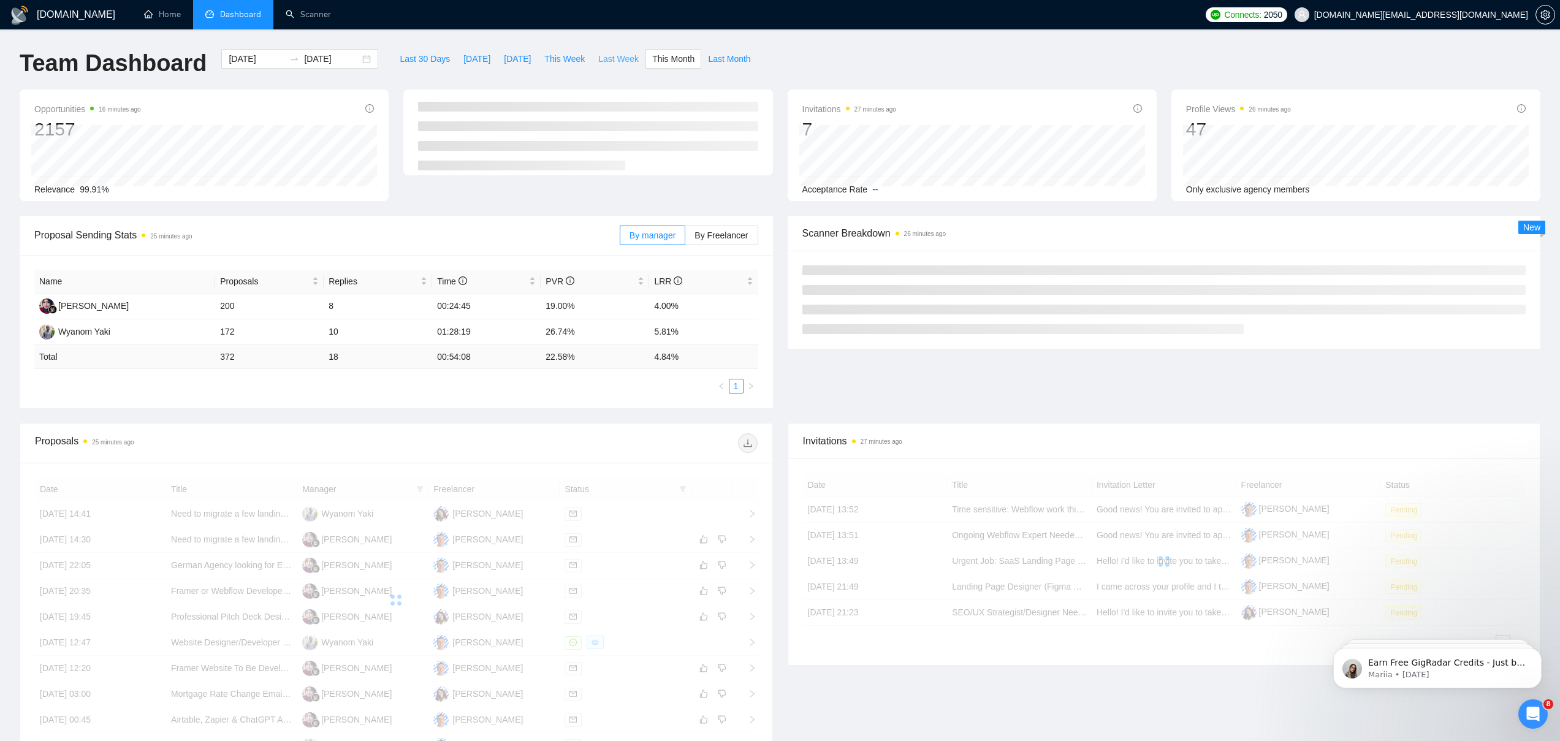
click at [602, 55] on span "Last Week" at bounding box center [618, 58] width 40 height 13
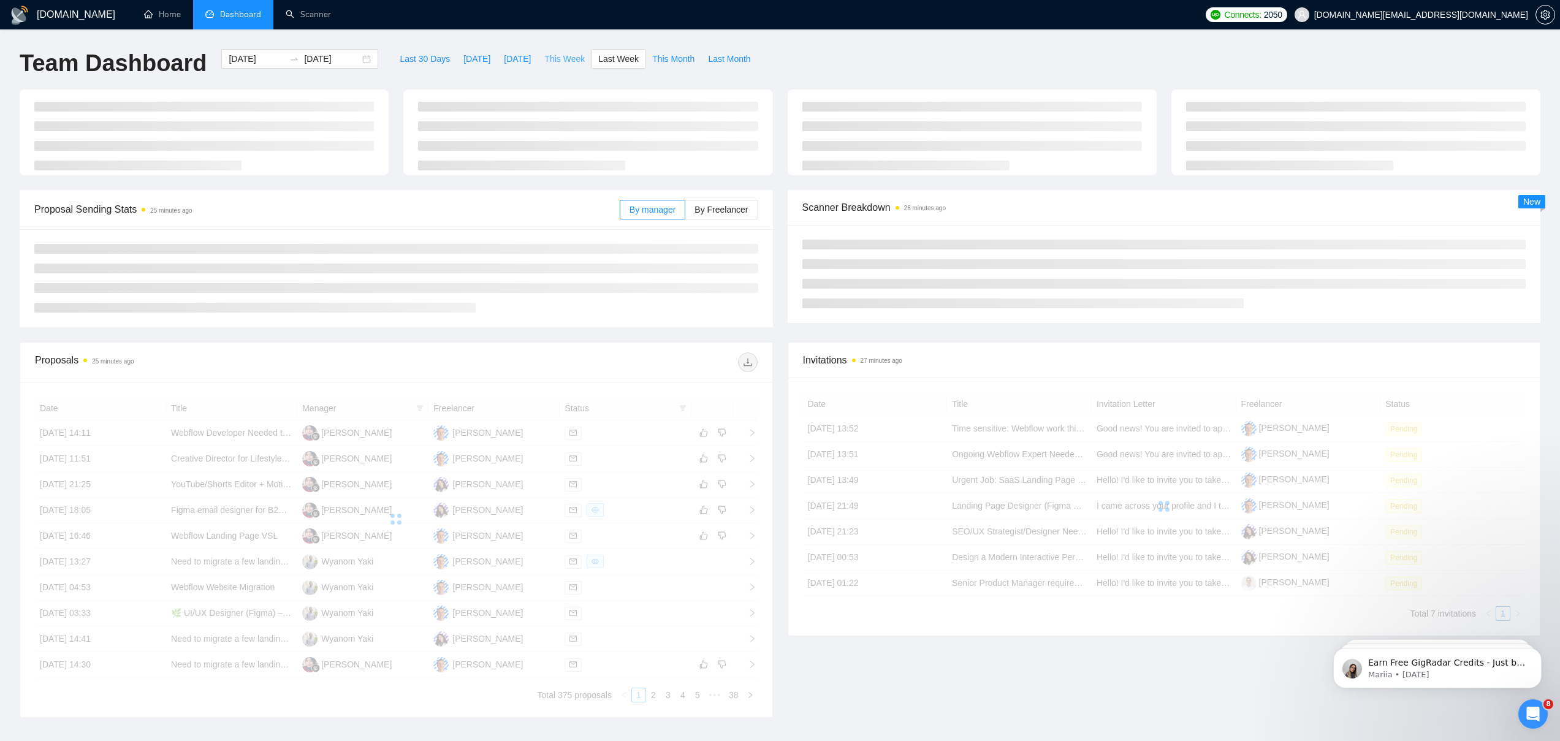
type input "[DATE]"
click at [556, 54] on span "This Week" at bounding box center [564, 58] width 40 height 13
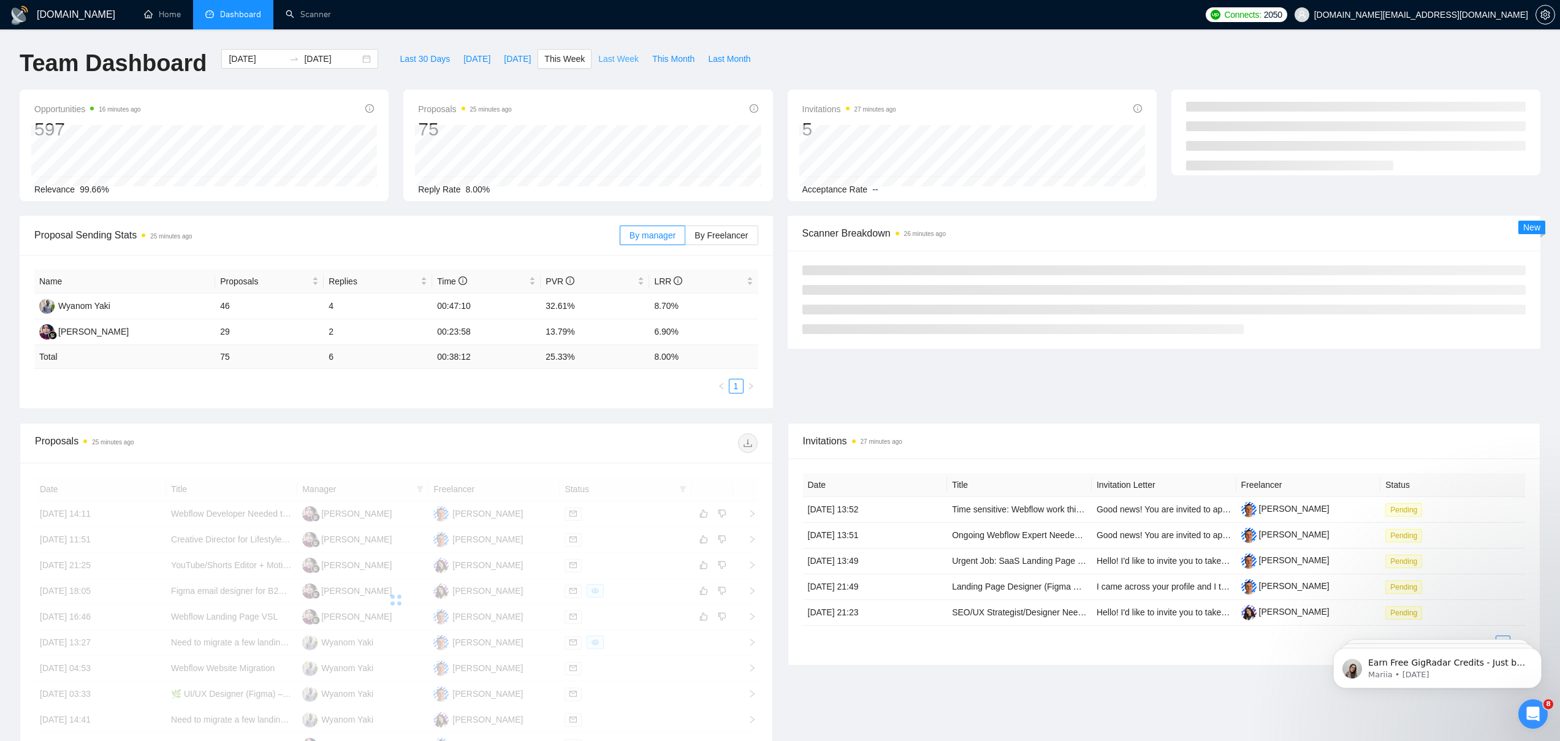
type input "[DATE]"
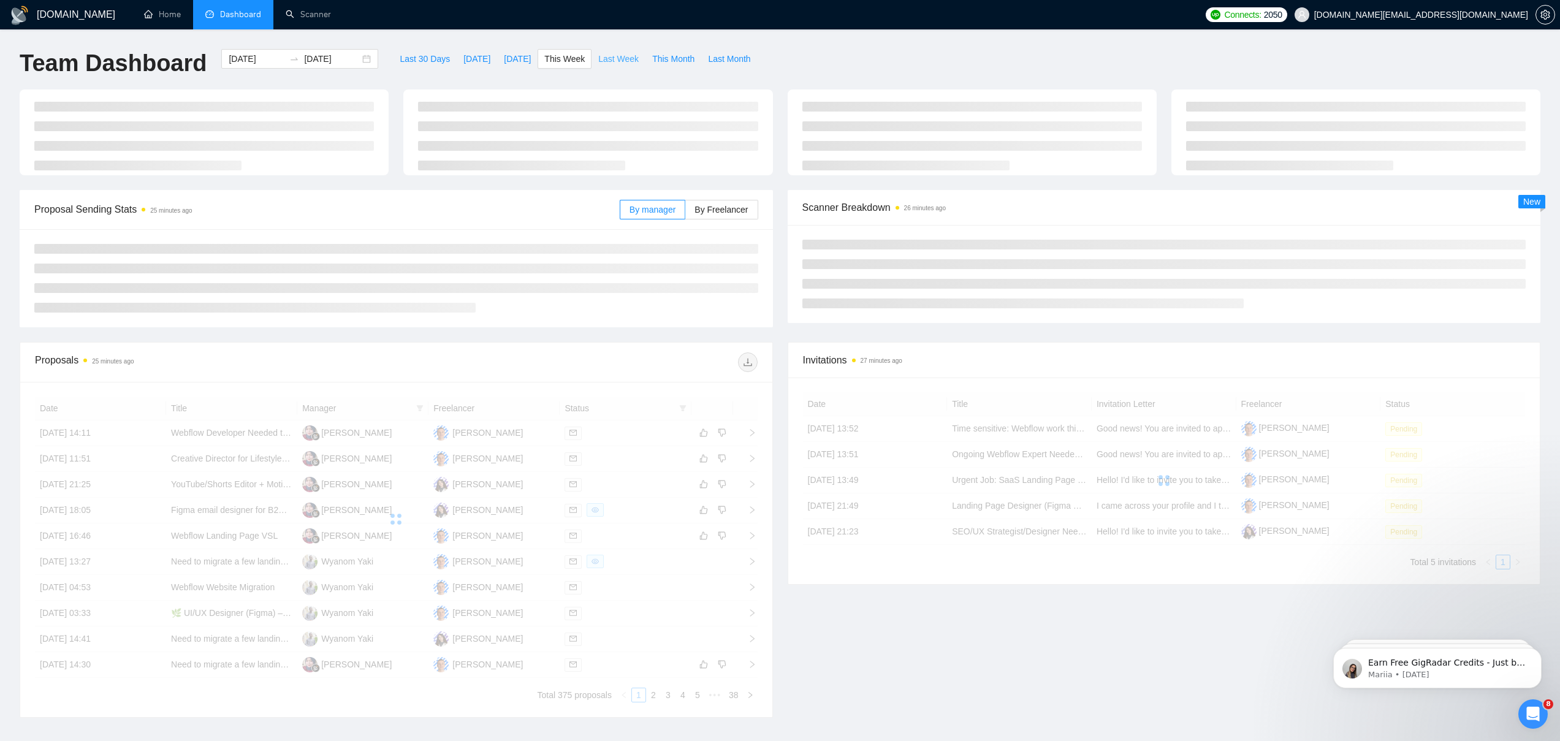
click at [620, 51] on button "Last Week" at bounding box center [619, 59] width 54 height 20
type input "[DATE]"
click at [688, 52] on span "This Month" at bounding box center [673, 58] width 42 height 13
type input "[DATE]"
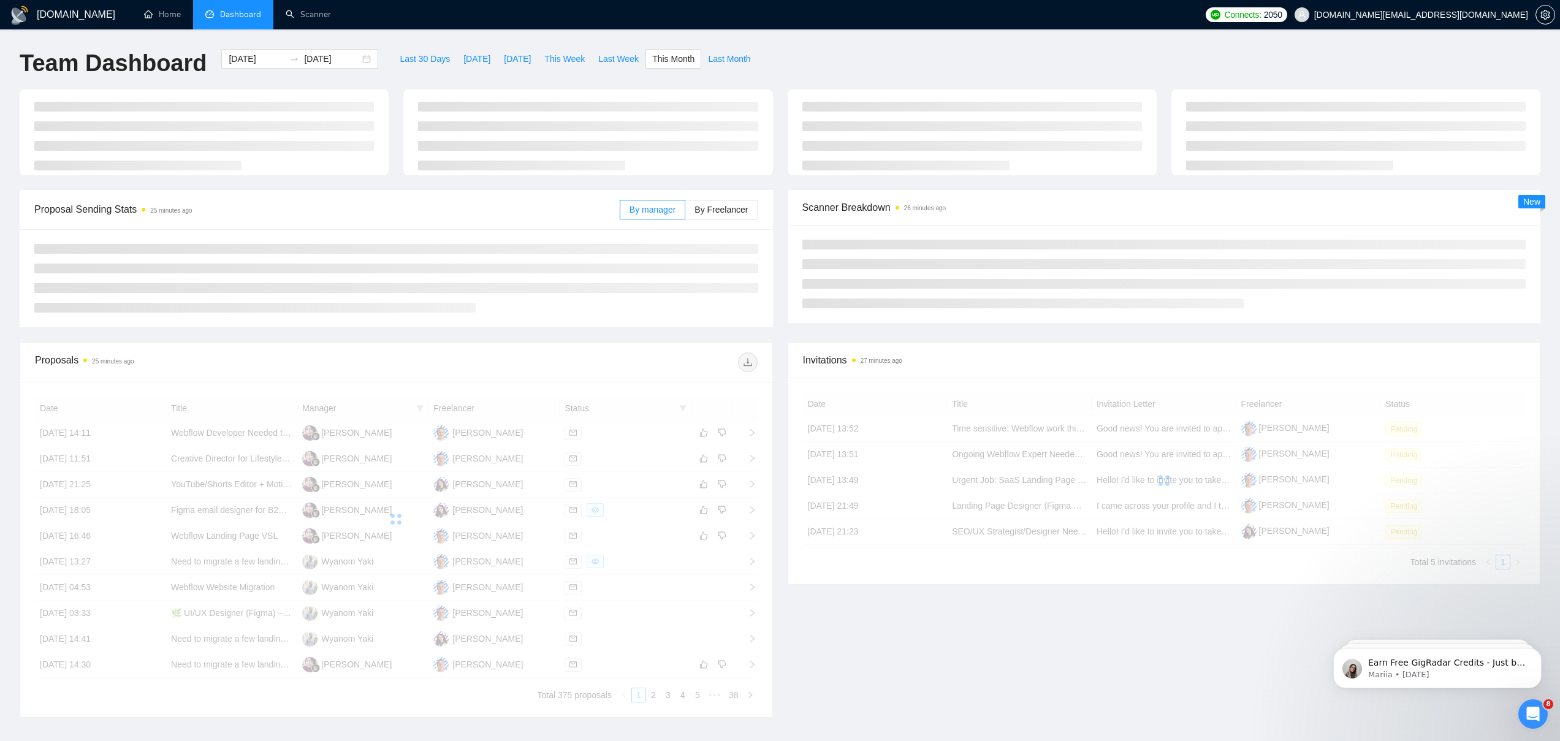
type input "[DATE]"
click at [597, 55] on button "Last Week" at bounding box center [619, 59] width 54 height 20
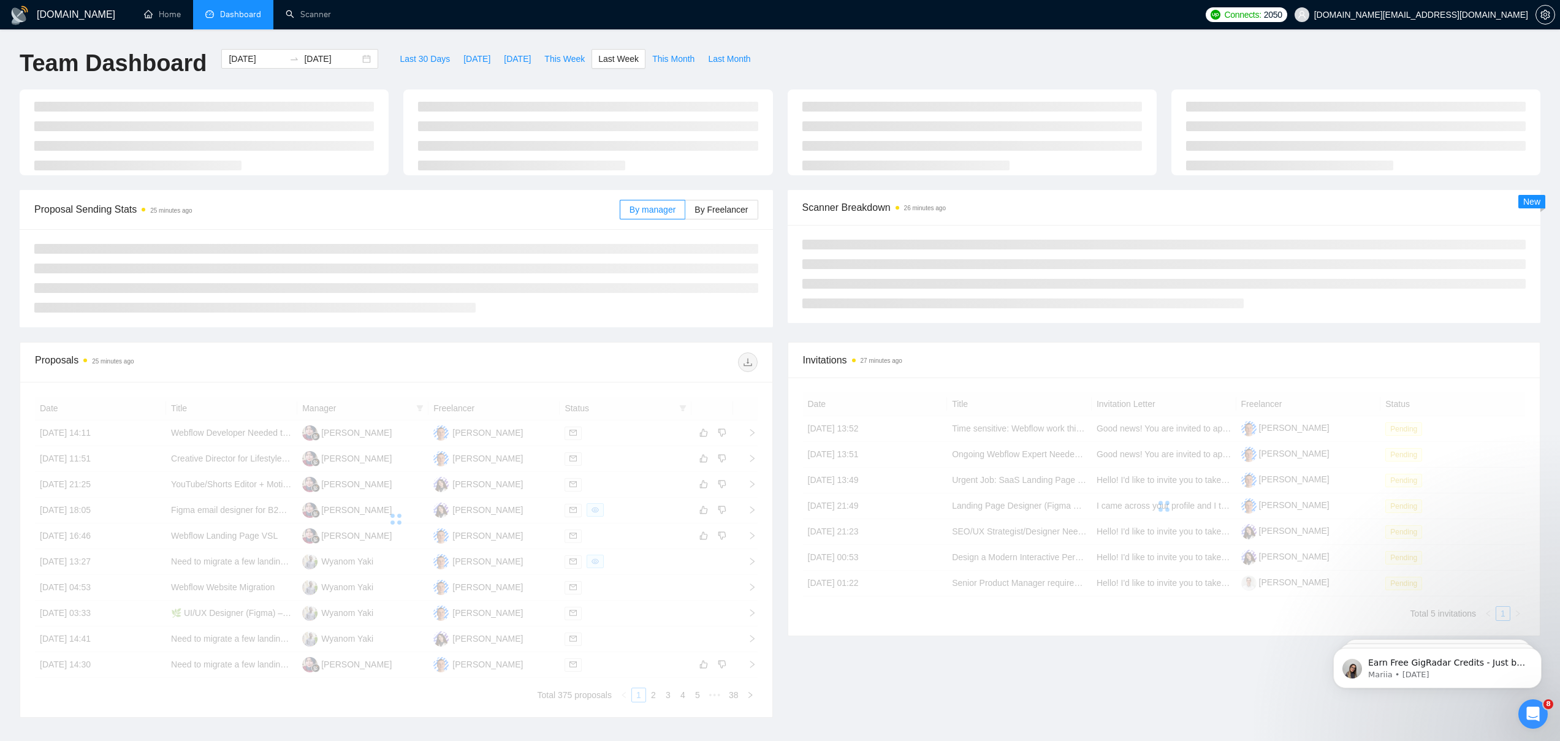
type input "[DATE]"
click at [574, 55] on span "This Week" at bounding box center [564, 58] width 40 height 13
type input "[DATE]"
click at [514, 59] on span "[DATE]" at bounding box center [517, 58] width 27 height 13
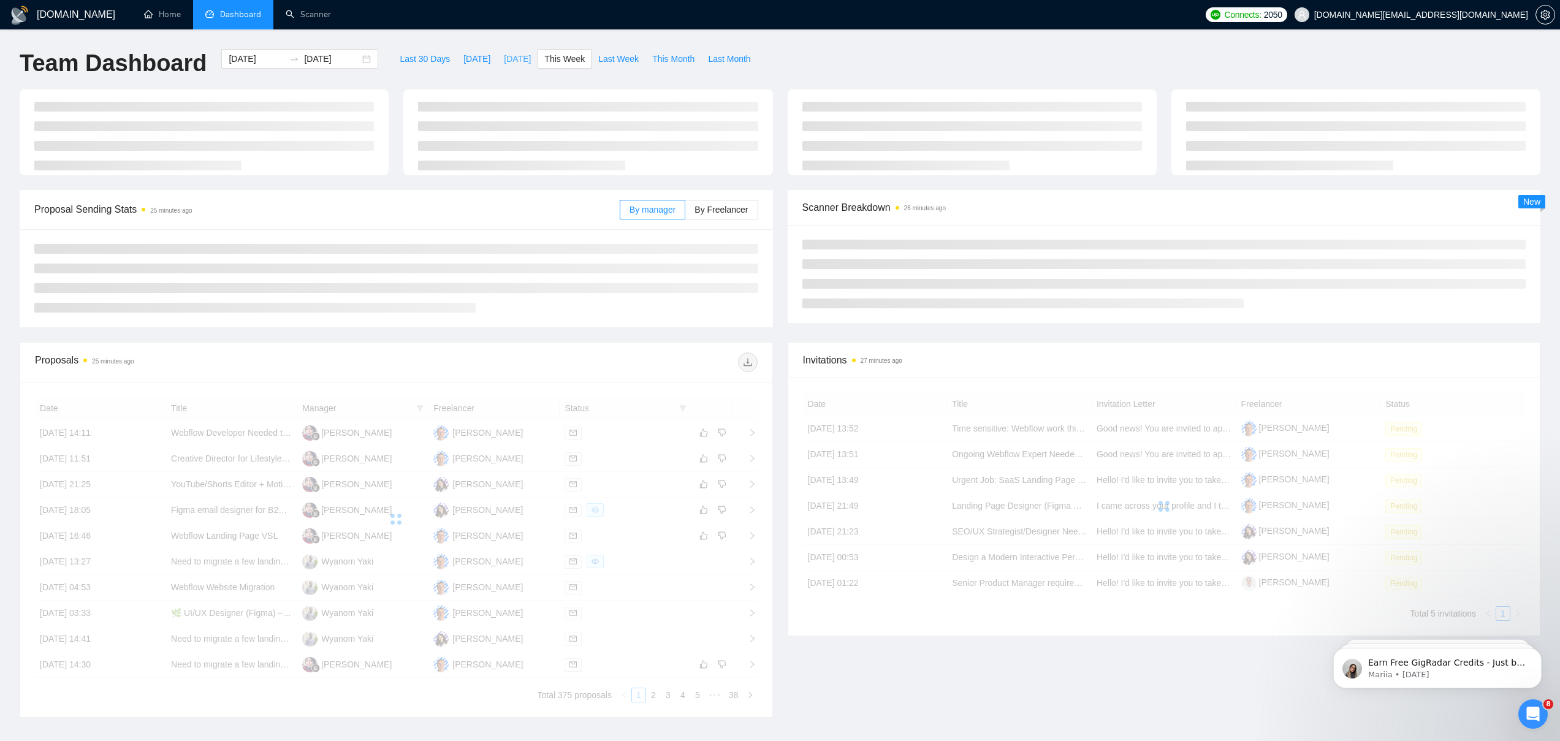
type input "[DATE]"
click at [464, 60] on span "[DATE]" at bounding box center [476, 58] width 27 height 13
type input "[DATE]"
click at [410, 62] on span "Last 30 Days" at bounding box center [425, 58] width 50 height 13
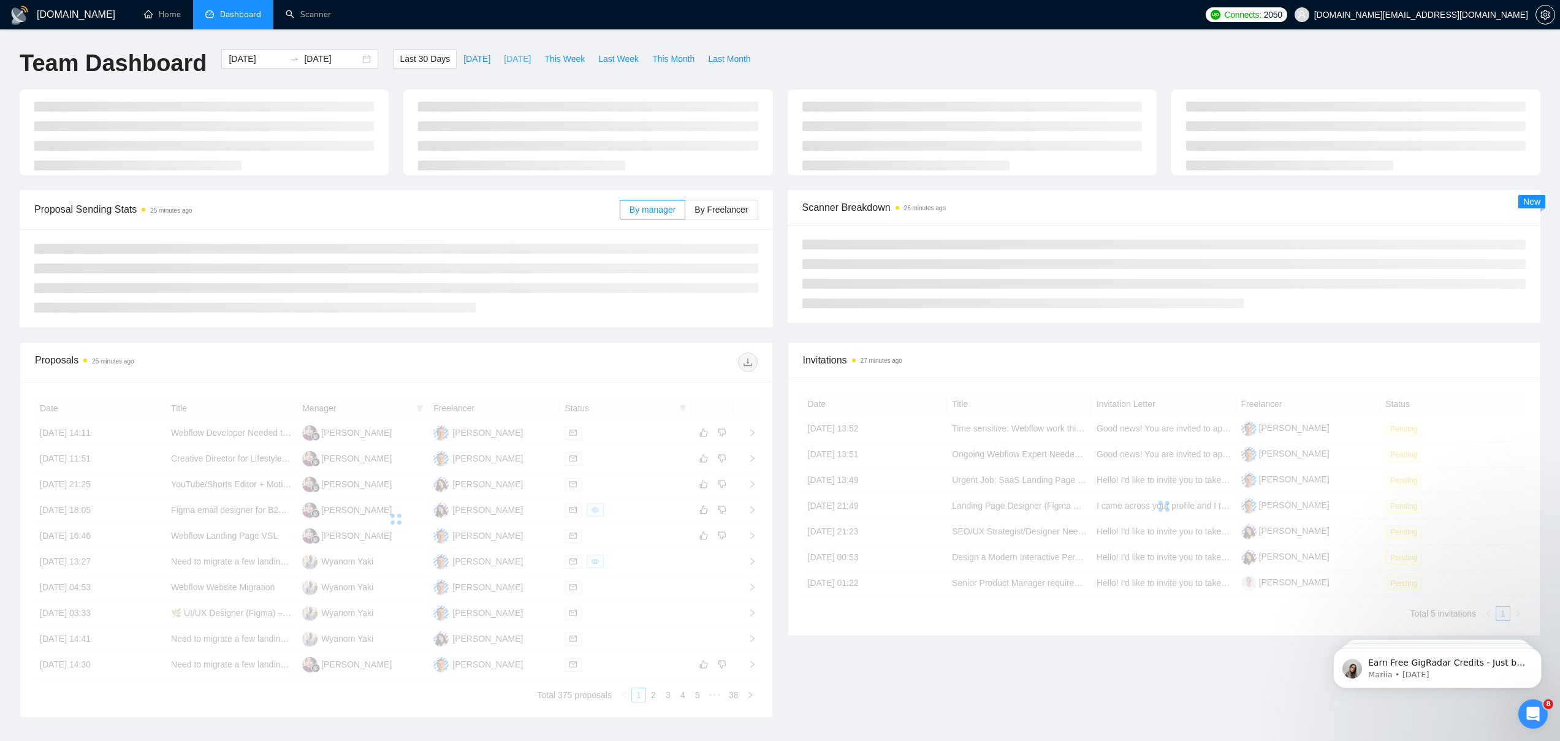
click at [524, 58] on span "[DATE]" at bounding box center [517, 58] width 27 height 13
type input "[DATE]"
click at [570, 56] on span "This Week" at bounding box center [564, 58] width 40 height 13
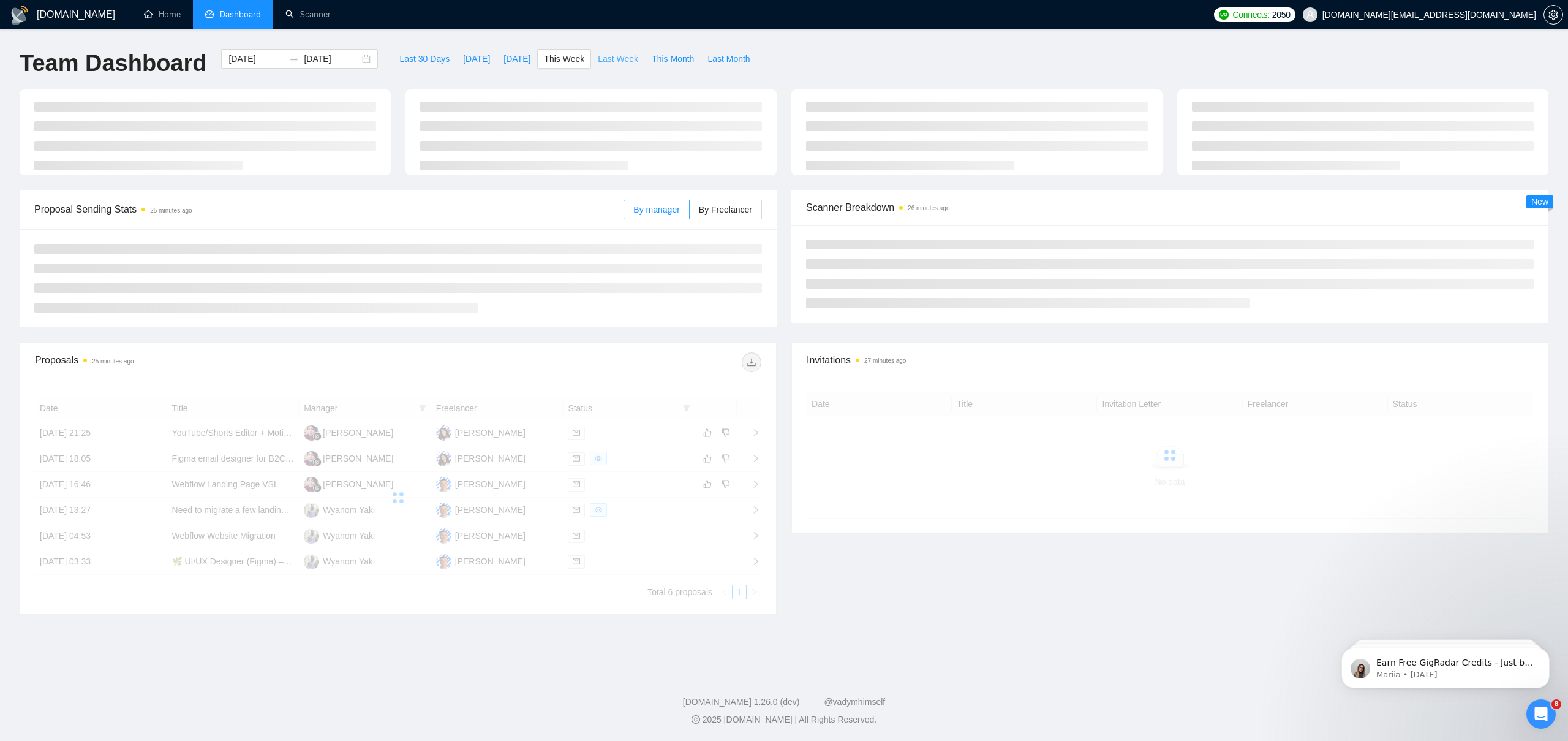
type input "[DATE]"
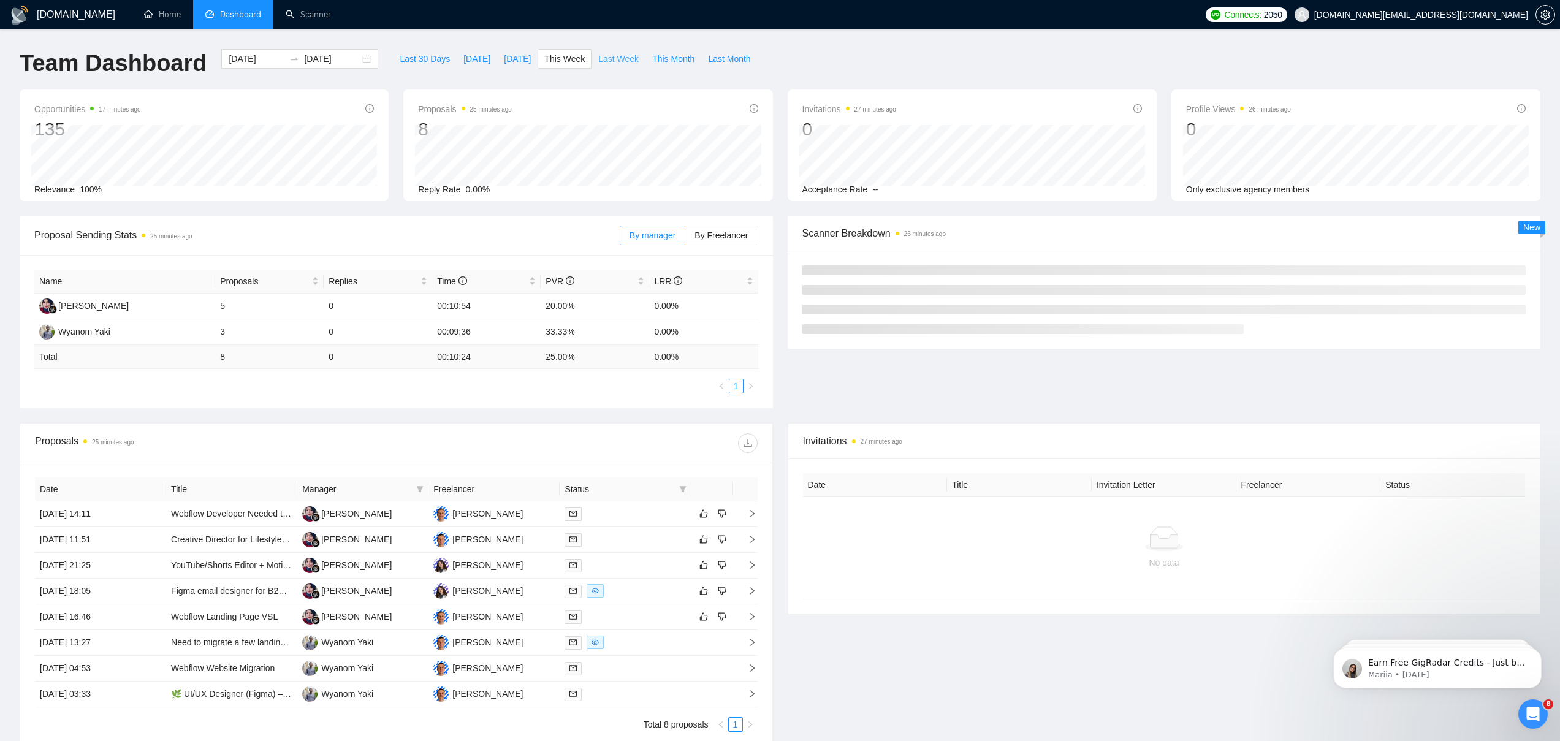
click at [617, 58] on span "Last Week" at bounding box center [618, 58] width 40 height 13
type input "[DATE]"
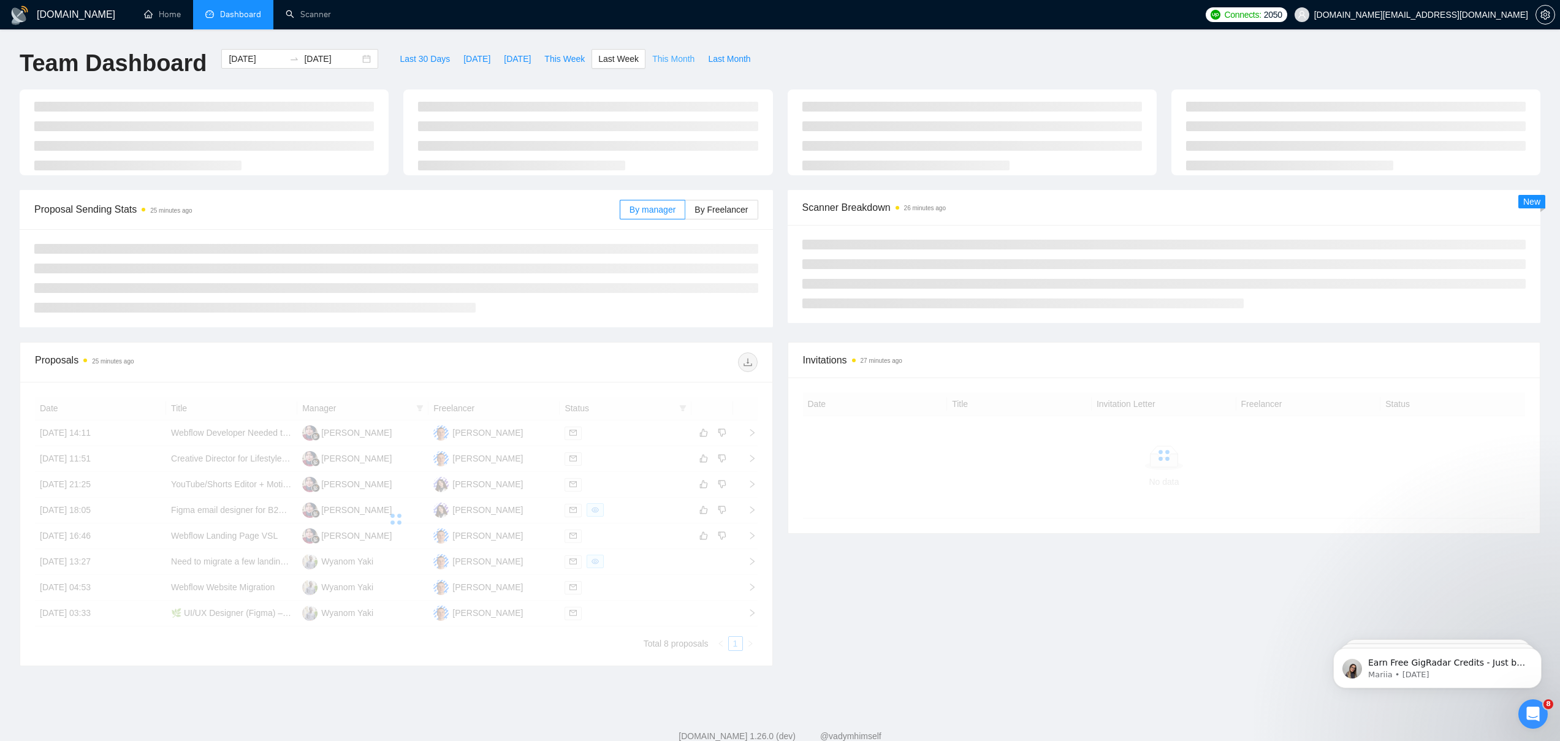
click at [682, 61] on span "This Month" at bounding box center [673, 58] width 42 height 13
type input "[DATE]"
click at [730, 55] on span "Last Month" at bounding box center [729, 58] width 42 height 13
type input "[DATE]"
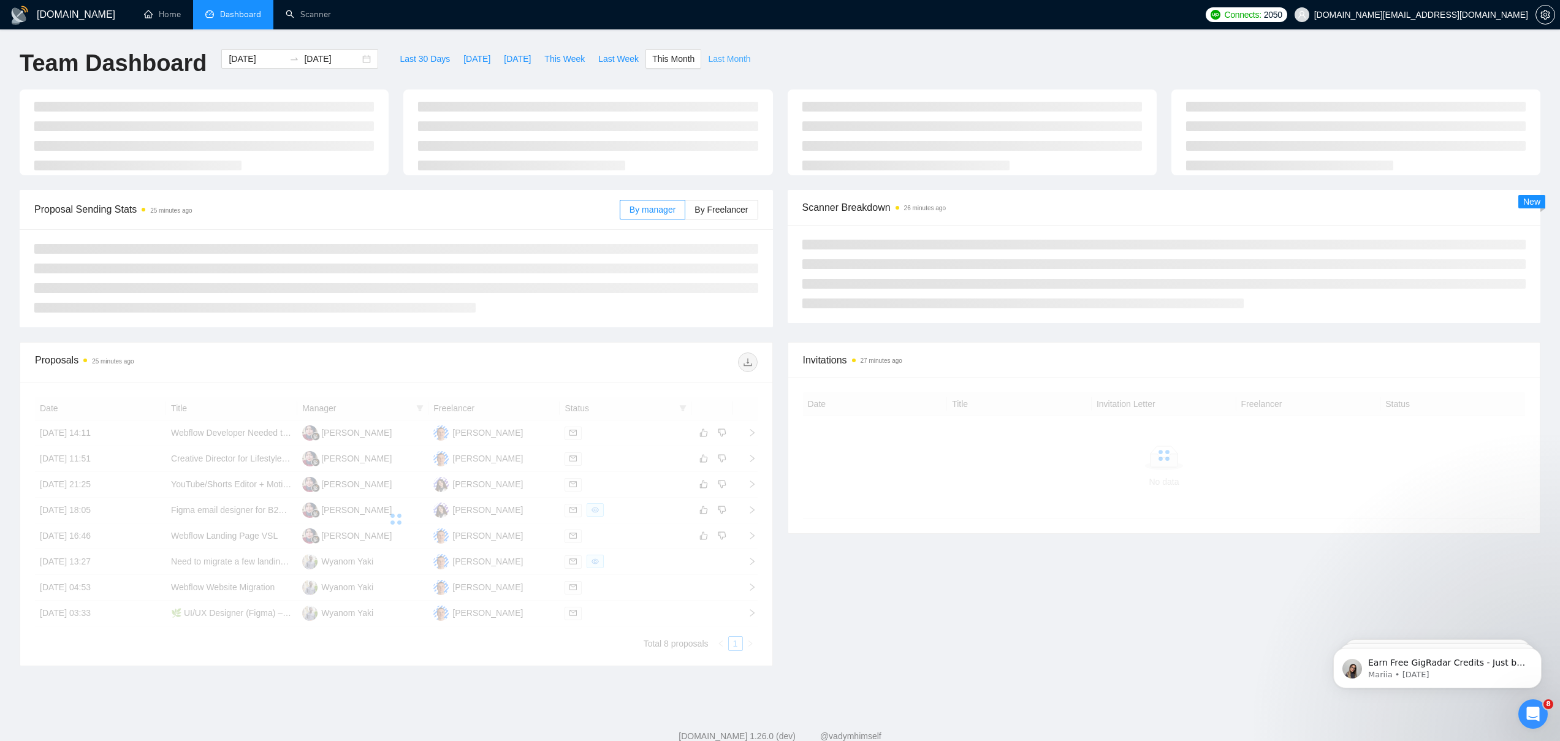
type input "[DATE]"
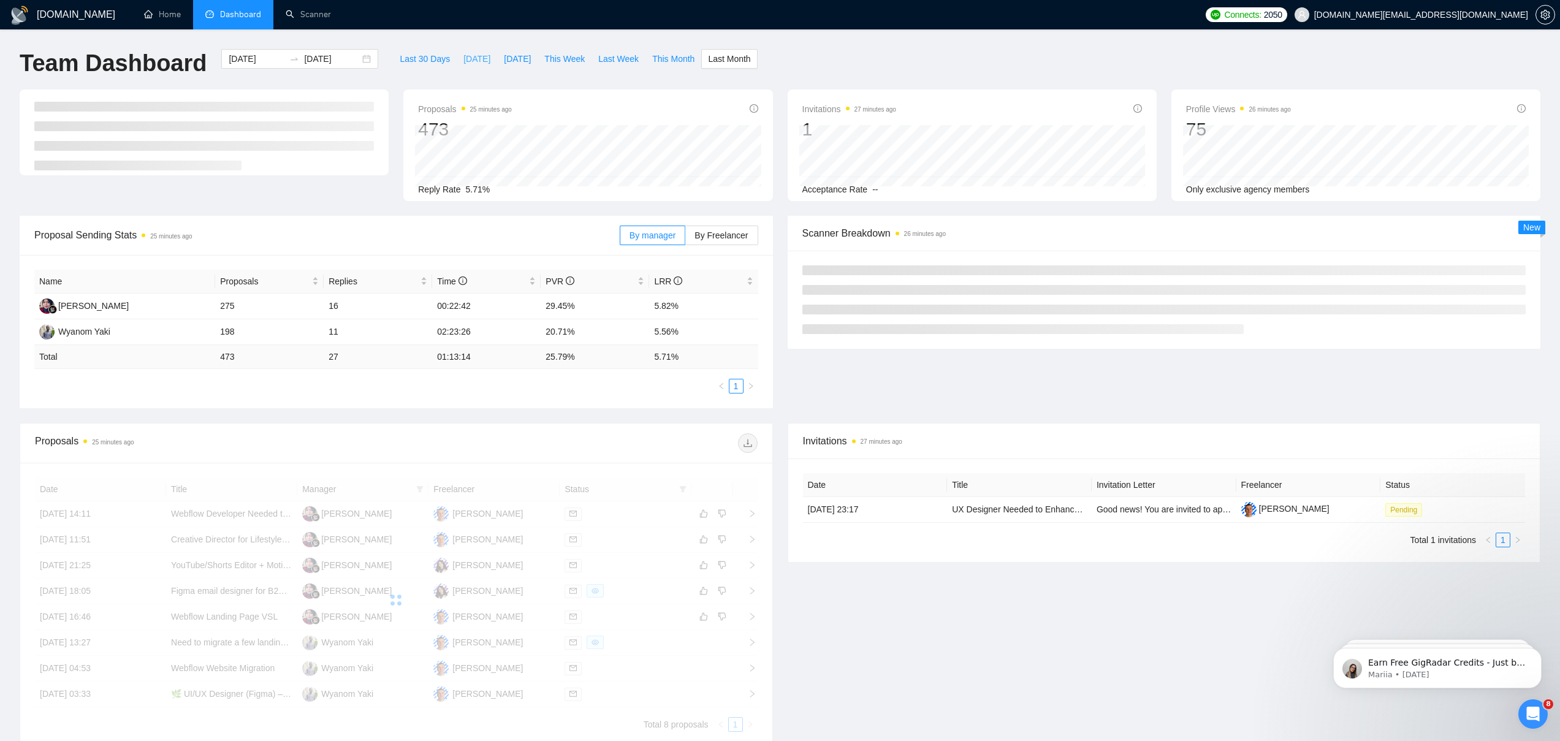
click at [457, 55] on button "[DATE]" at bounding box center [477, 59] width 40 height 20
type input "[DATE]"
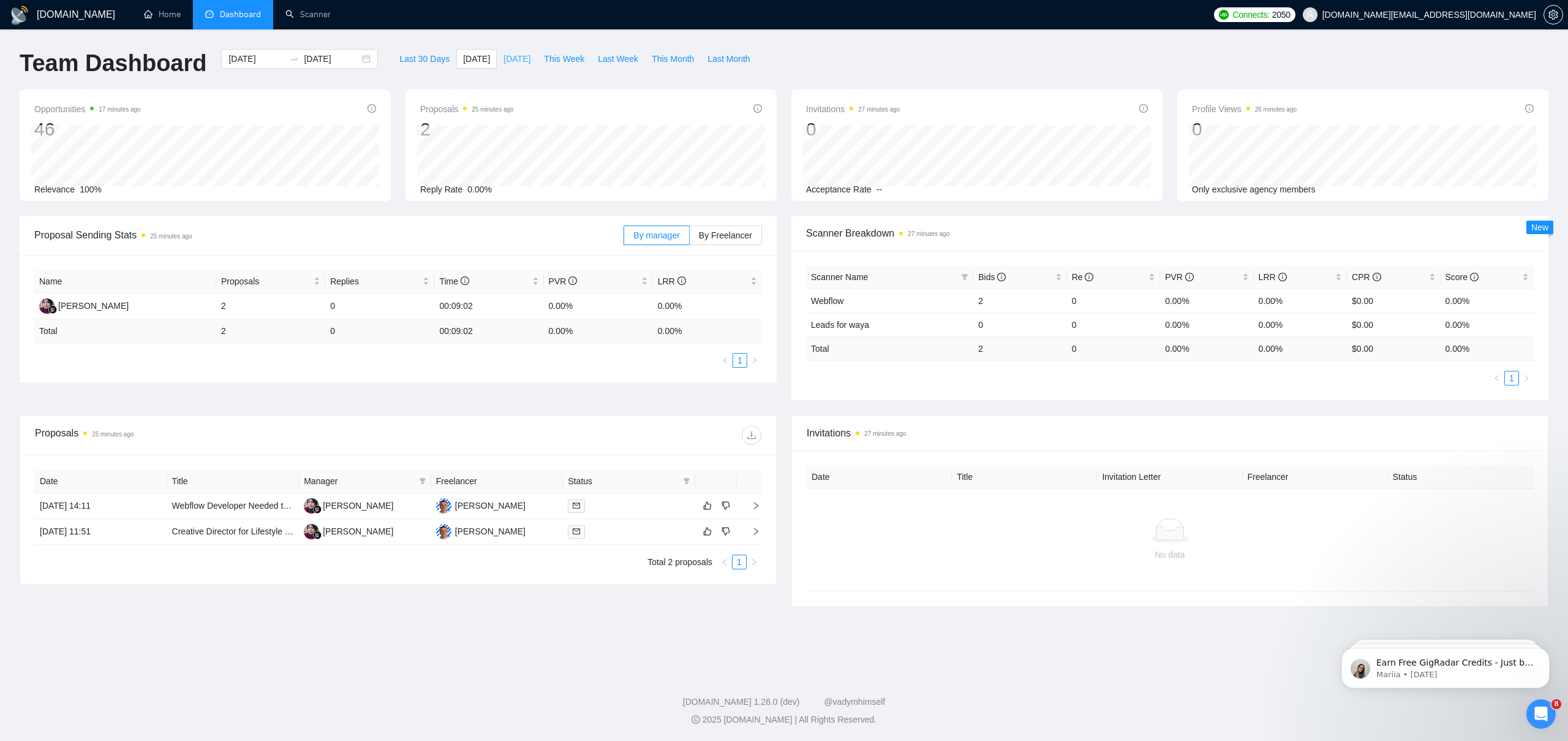
click at [505, 59] on span "[DATE]" at bounding box center [517, 58] width 27 height 13
type input "[DATE]"
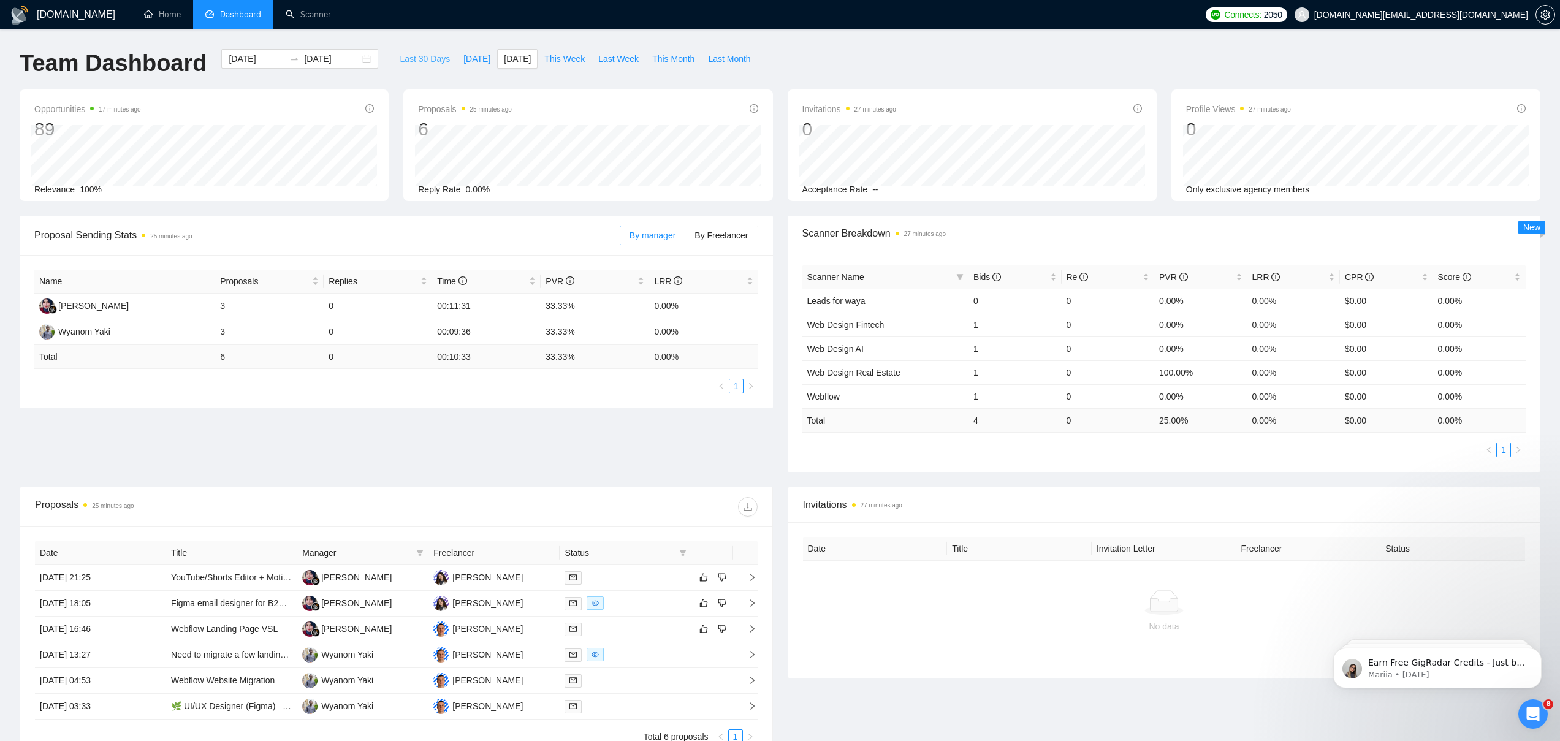
click at [424, 59] on span "Last 30 Days" at bounding box center [425, 58] width 50 height 13
type input "[DATE]"
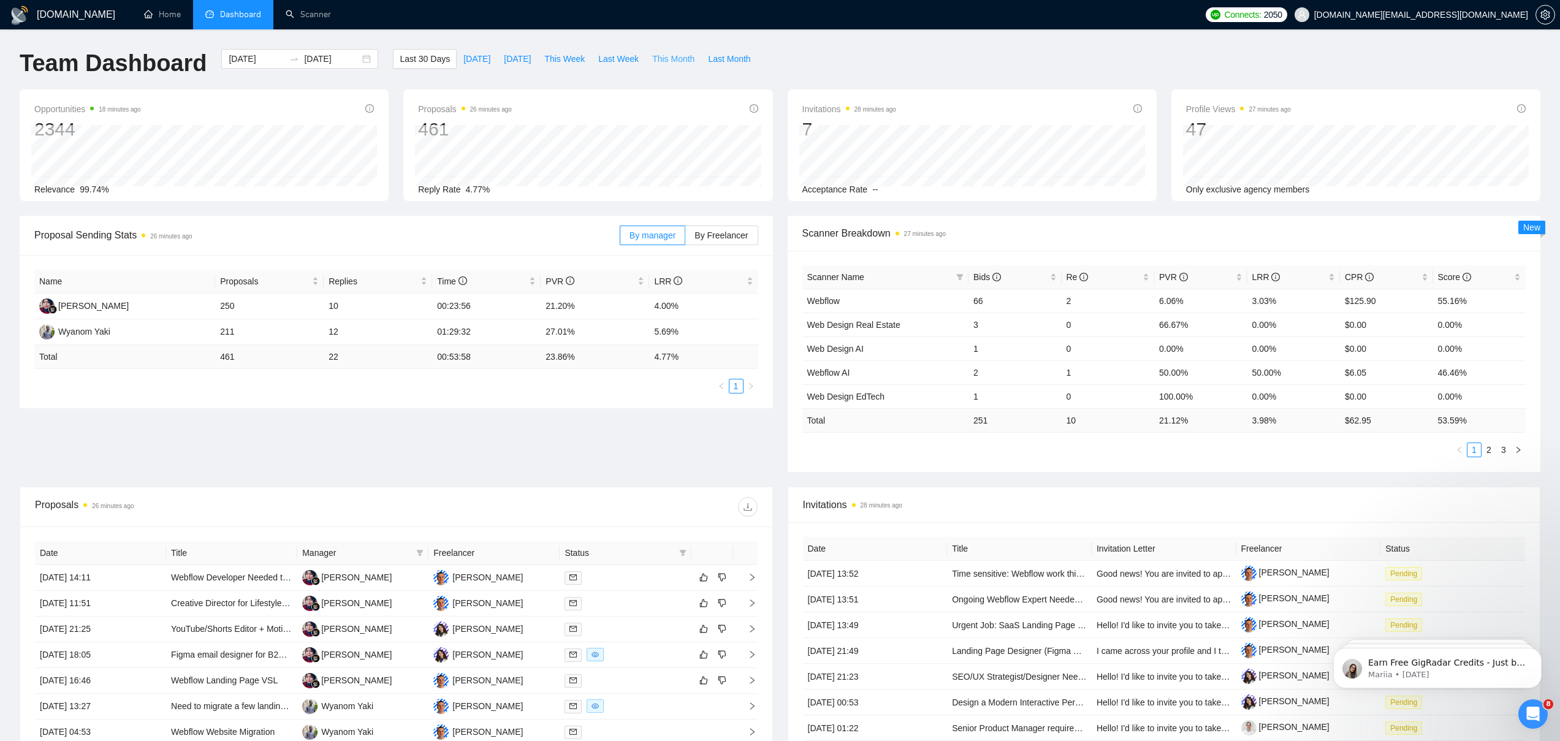
click at [687, 56] on span "This Month" at bounding box center [673, 58] width 42 height 13
type input "[DATE]"
click at [731, 56] on span "Last Month" at bounding box center [729, 58] width 42 height 13
type input "[DATE]"
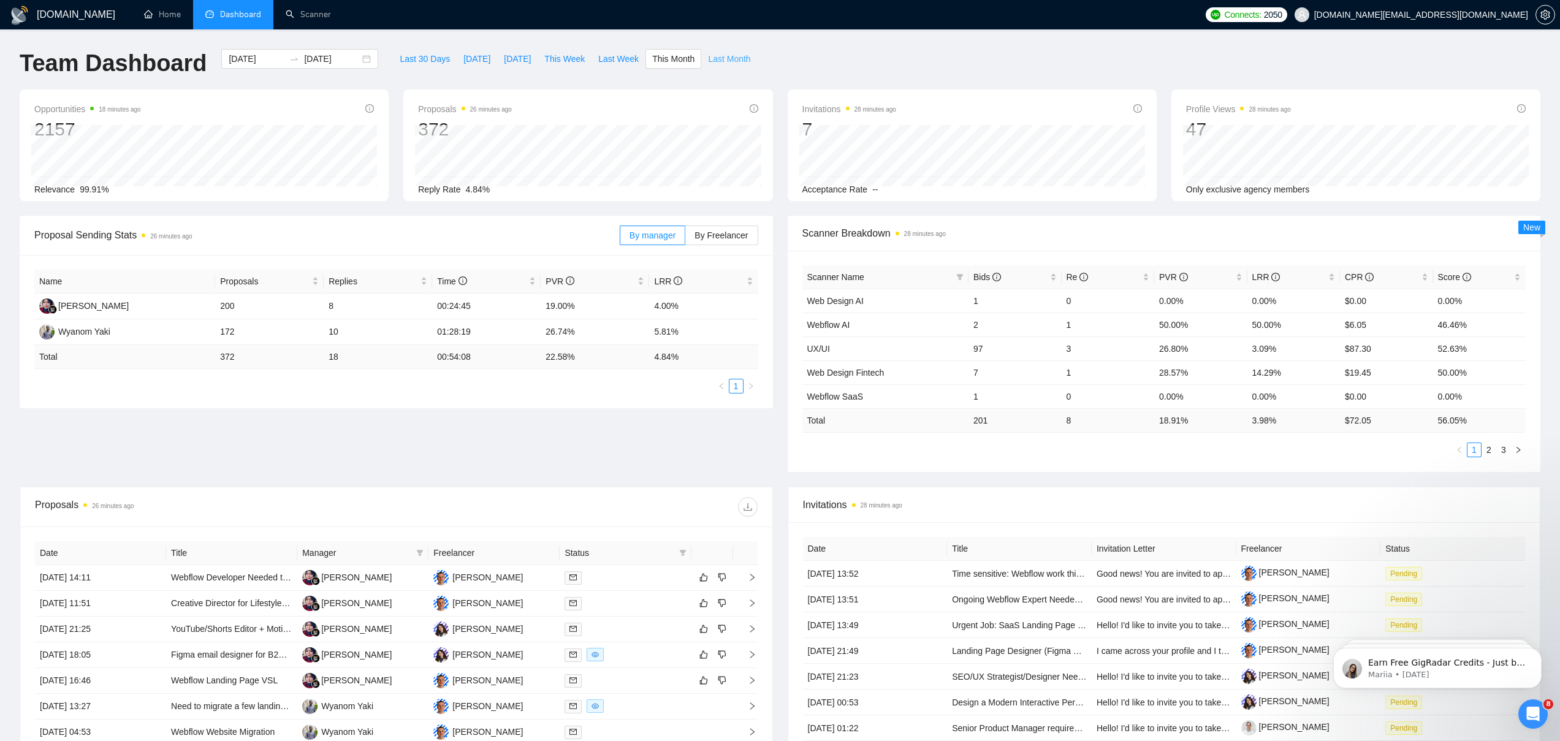
type input "[DATE]"
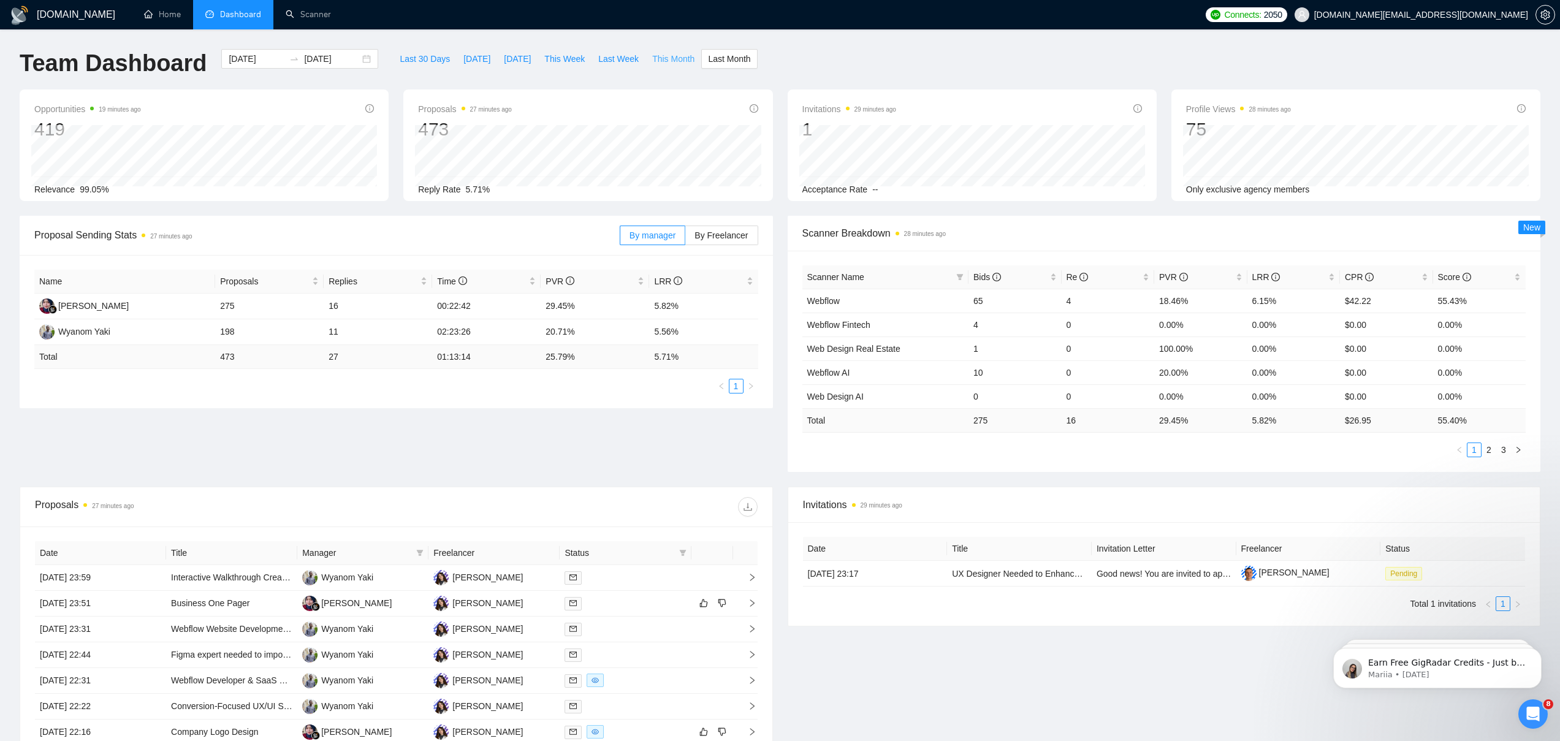
click at [677, 58] on span "This Month" at bounding box center [673, 58] width 42 height 13
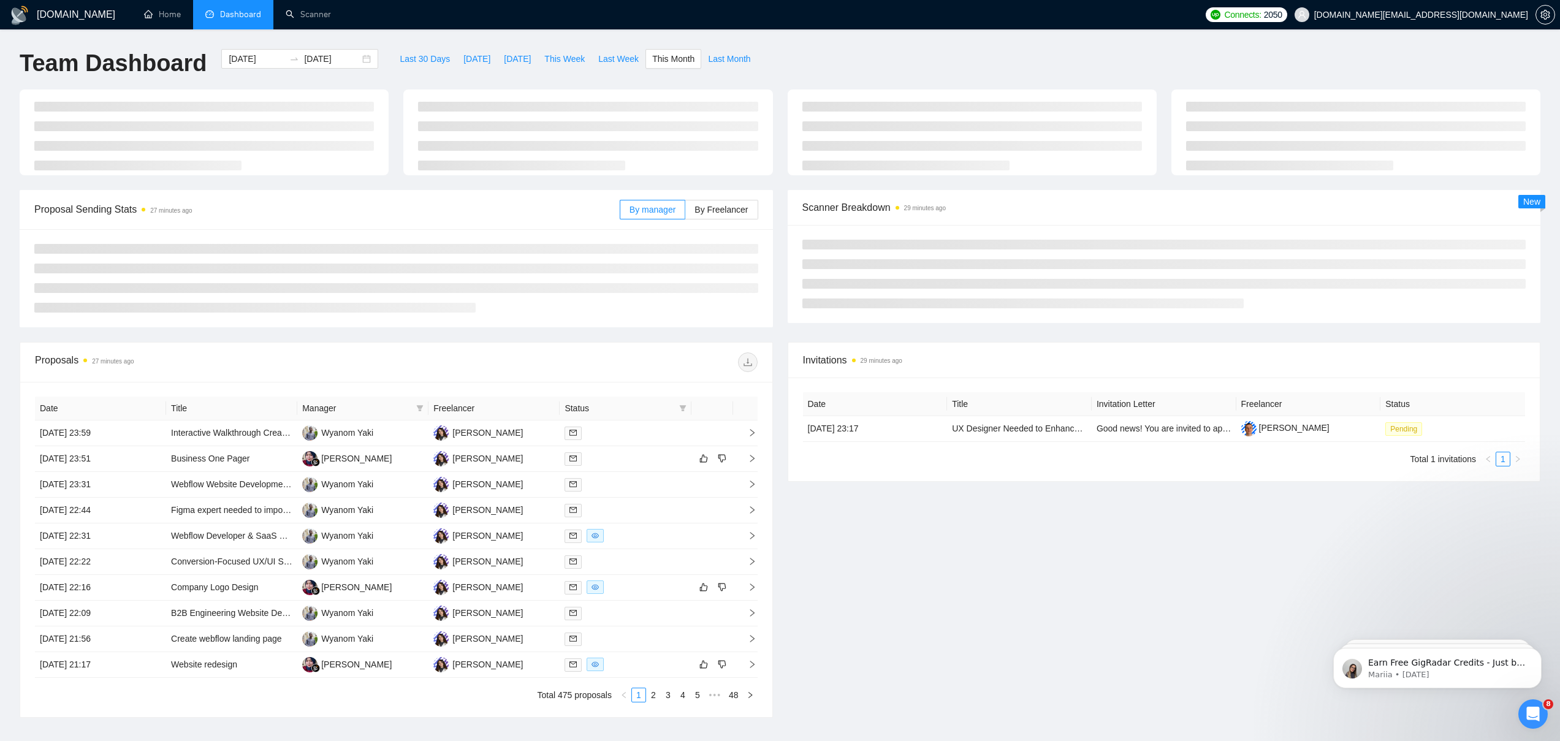
type input "[DATE]"
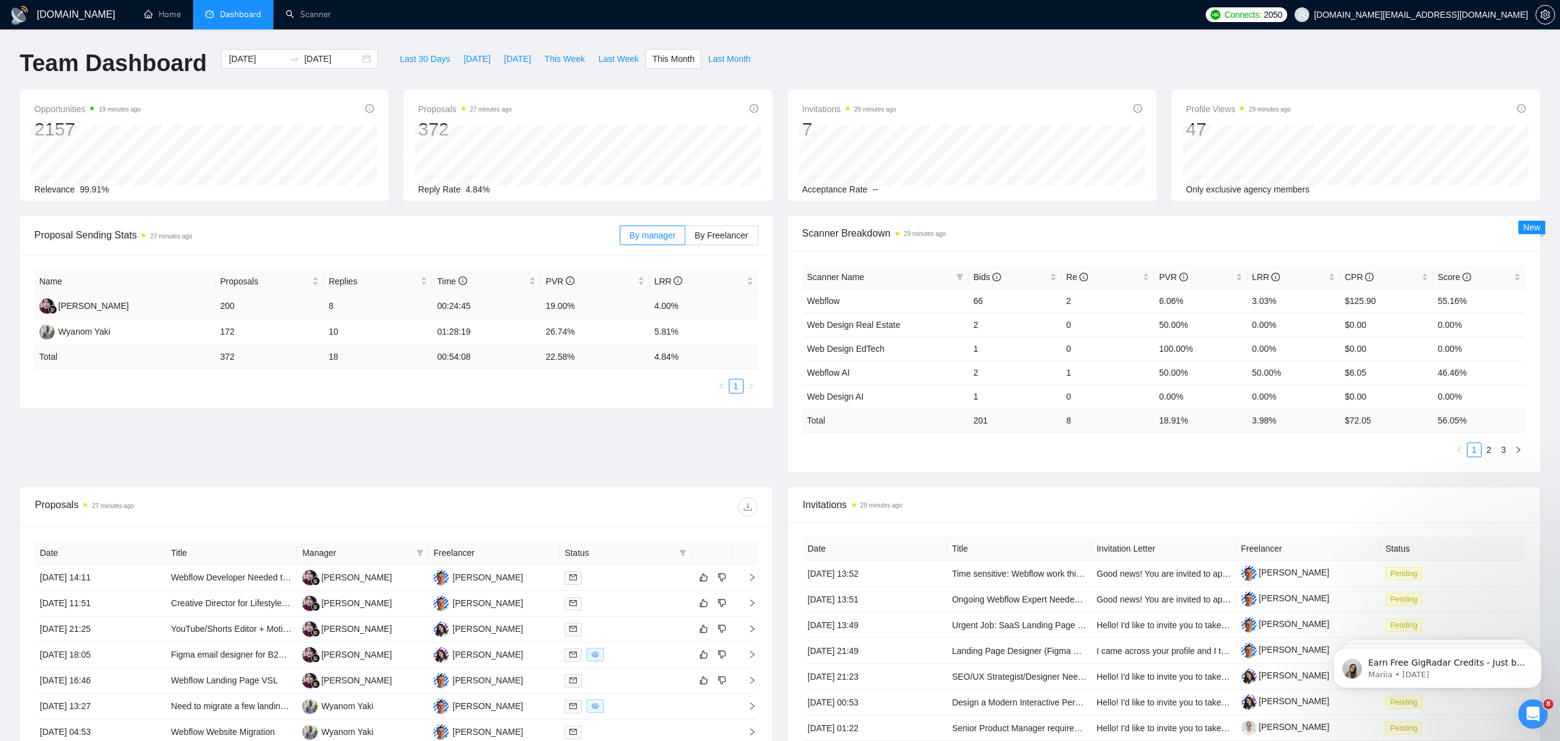
click at [234, 307] on td "200" at bounding box center [269, 307] width 109 height 26
click at [227, 350] on td "372" at bounding box center [269, 357] width 109 height 24
drag, startPoint x: 240, startPoint y: 359, endPoint x: 222, endPoint y: 307, distance: 55.8
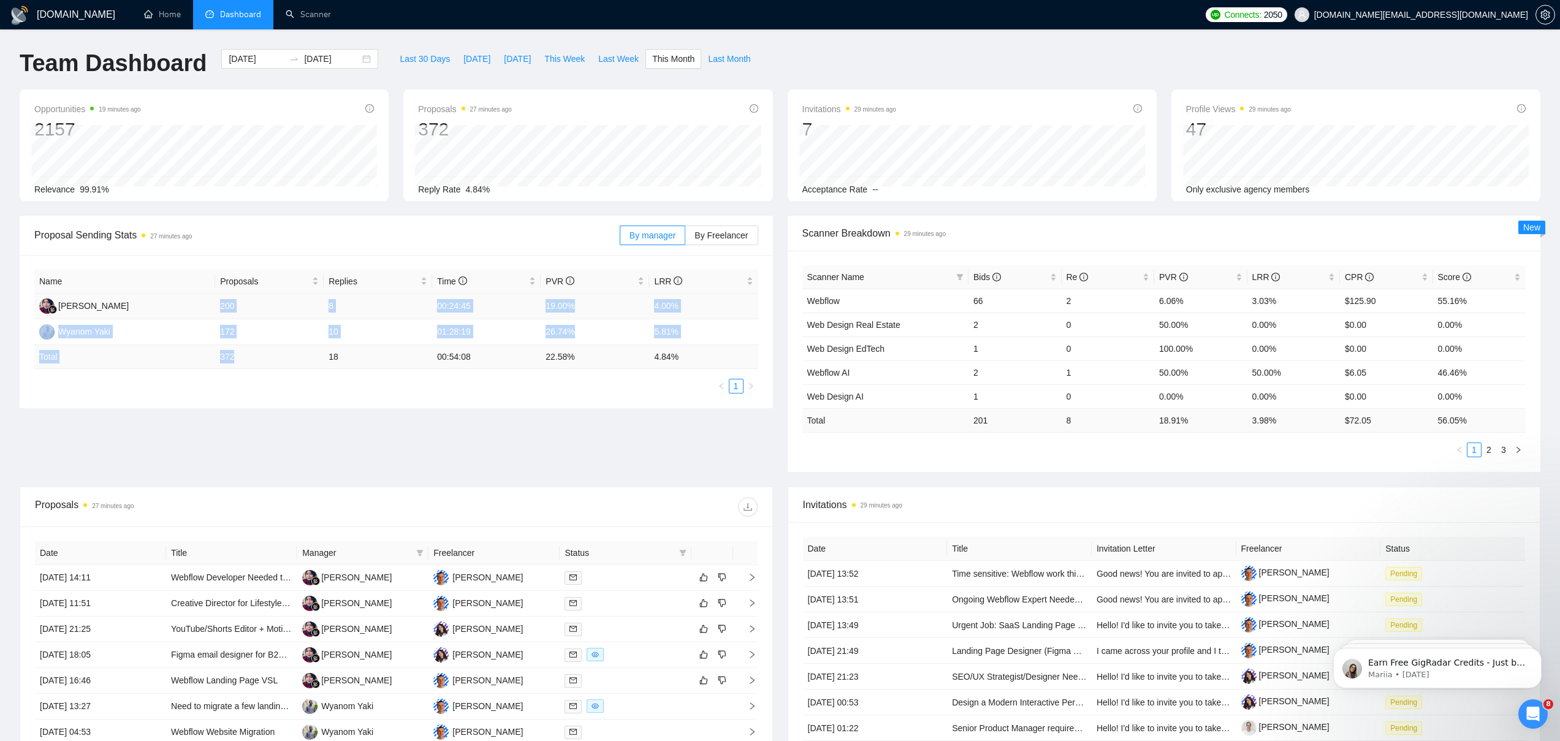
click at [222, 308] on table "Name Proposals Replies Time PVR LRR [PERSON_NAME] 200 8 00:24:45 19.00% 4.00% W…" at bounding box center [396, 319] width 724 height 99
click at [222, 306] on td "200" at bounding box center [269, 307] width 109 height 26
drag, startPoint x: 221, startPoint y: 307, endPoint x: 237, endPoint y: 353, distance: 48.7
click at [237, 353] on table "Name Proposals Replies Time PVR LRR [PERSON_NAME] 200 8 00:24:45 19.00% 4.00% W…" at bounding box center [396, 319] width 724 height 99
click at [237, 353] on td "372" at bounding box center [269, 357] width 109 height 24
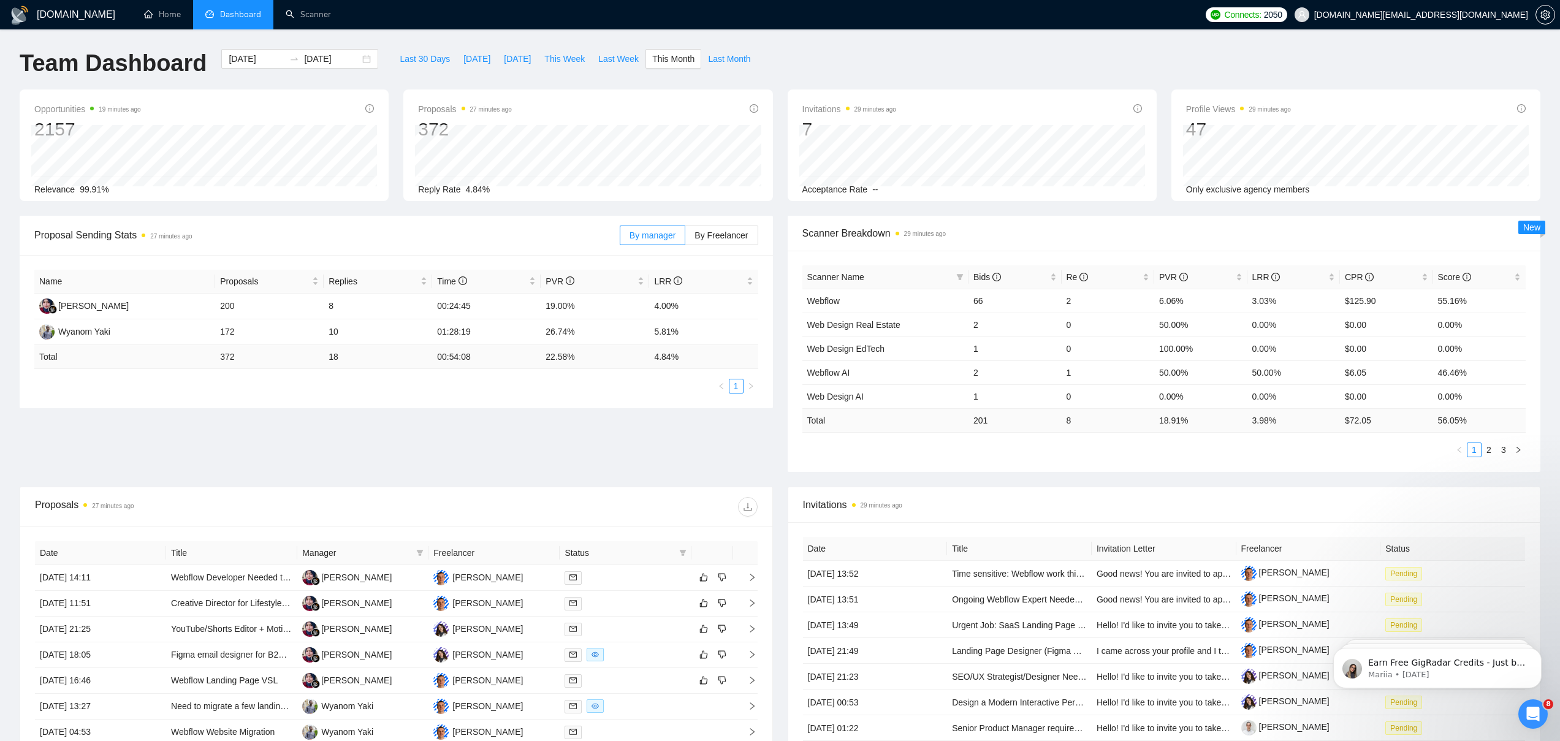
click at [237, 355] on td "372" at bounding box center [269, 357] width 109 height 24
drag, startPoint x: 220, startPoint y: 333, endPoint x: 240, endPoint y: 334, distance: 19.6
click at [239, 334] on td "172" at bounding box center [269, 332] width 109 height 26
drag, startPoint x: 222, startPoint y: 306, endPoint x: 237, endPoint y: 307, distance: 14.7
click at [237, 307] on td "200" at bounding box center [269, 307] width 109 height 26
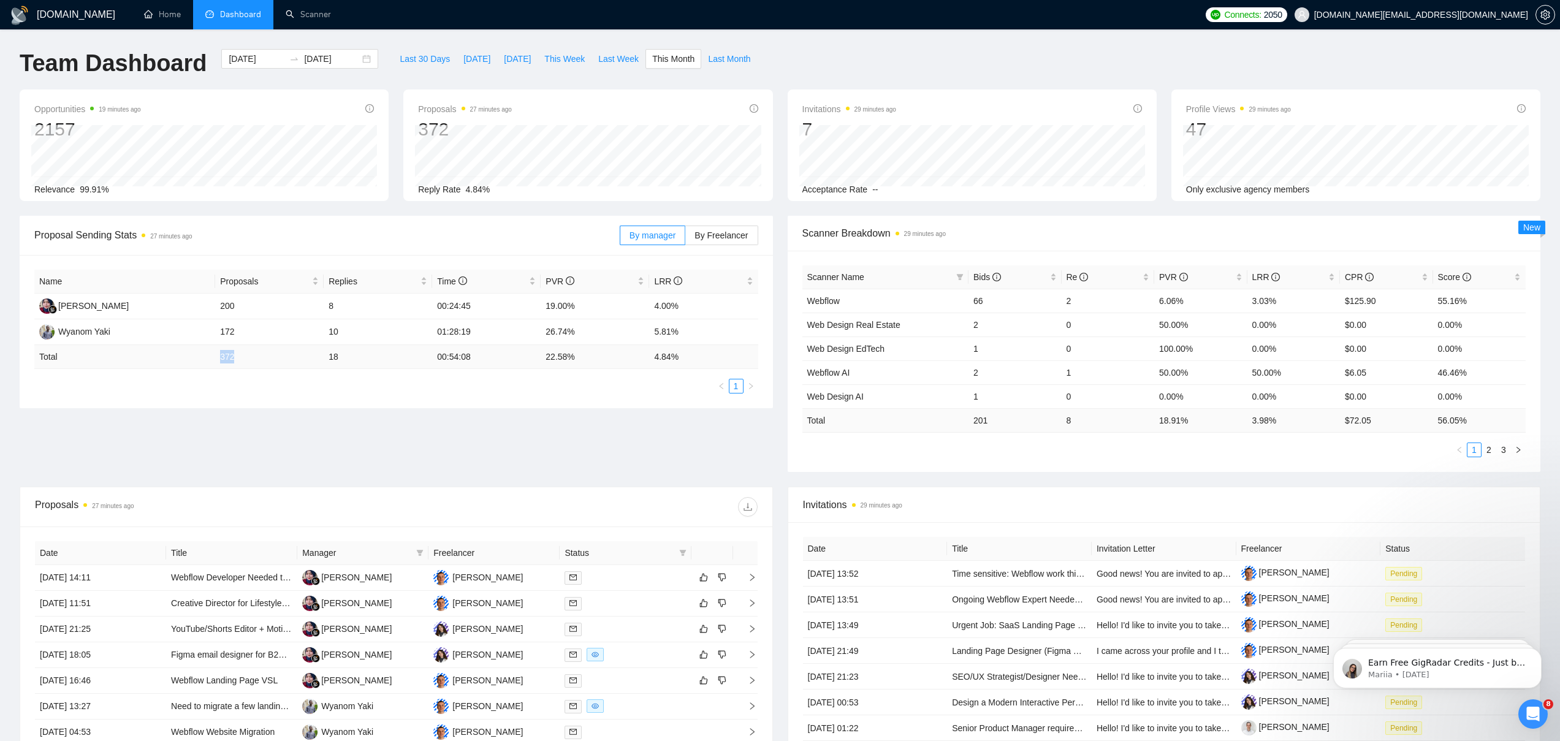
drag, startPoint x: 219, startPoint y: 355, endPoint x: 237, endPoint y: 358, distance: 18.0
click at [237, 358] on td "372" at bounding box center [269, 357] width 109 height 24
drag, startPoint x: 220, startPoint y: 332, endPoint x: 240, endPoint y: 335, distance: 20.0
click at [240, 335] on td "172" at bounding box center [269, 332] width 109 height 26
drag, startPoint x: 220, startPoint y: 308, endPoint x: 237, endPoint y: 309, distance: 16.6
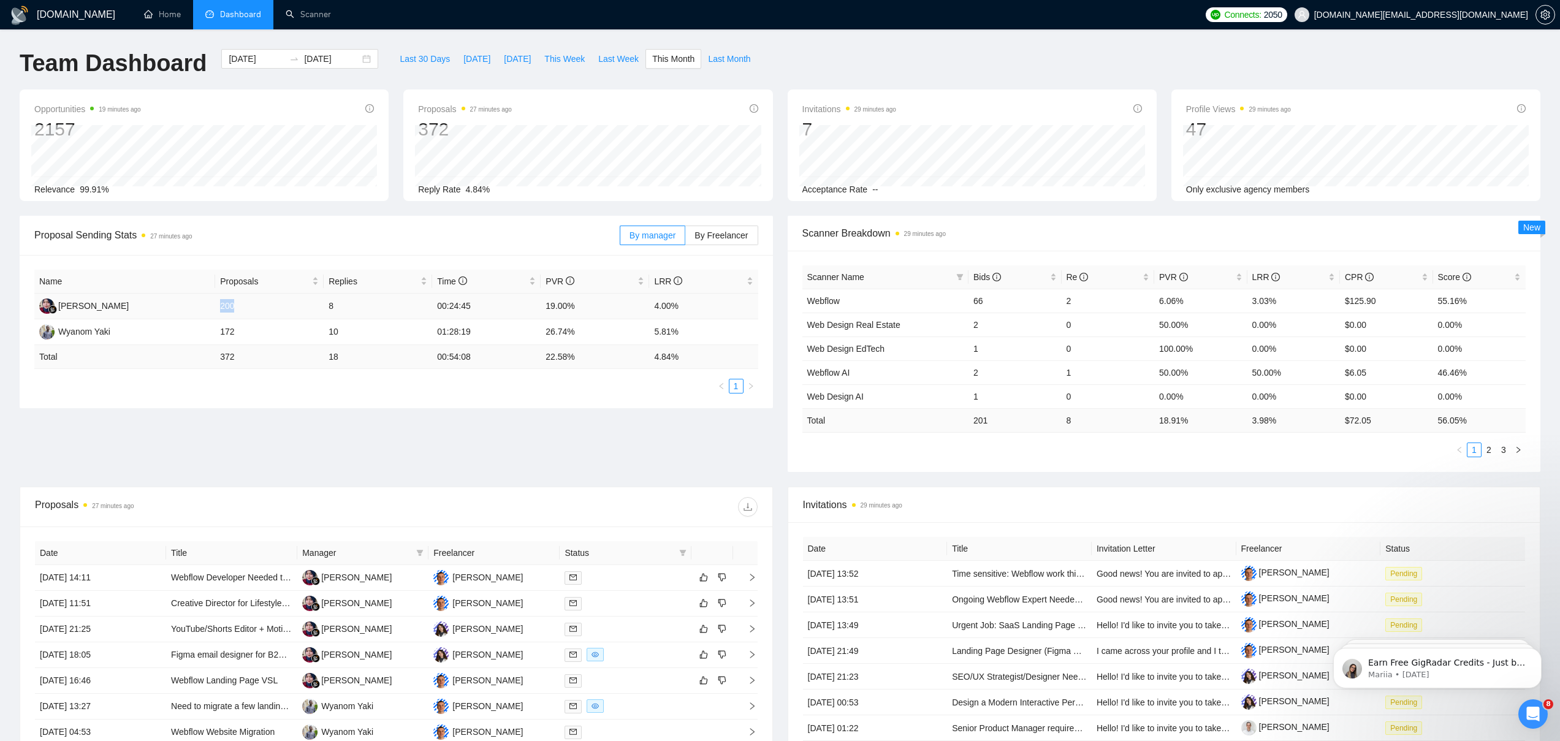
click at [237, 309] on td "200" at bounding box center [269, 307] width 109 height 26
drag, startPoint x: 219, startPoint y: 333, endPoint x: 240, endPoint y: 334, distance: 21.5
click at [240, 334] on td "172" at bounding box center [269, 332] width 109 height 26
drag, startPoint x: 220, startPoint y: 351, endPoint x: 238, endPoint y: 353, distance: 18.5
click at [238, 353] on td "372" at bounding box center [269, 357] width 109 height 24
